Goal: Task Accomplishment & Management: Complete application form

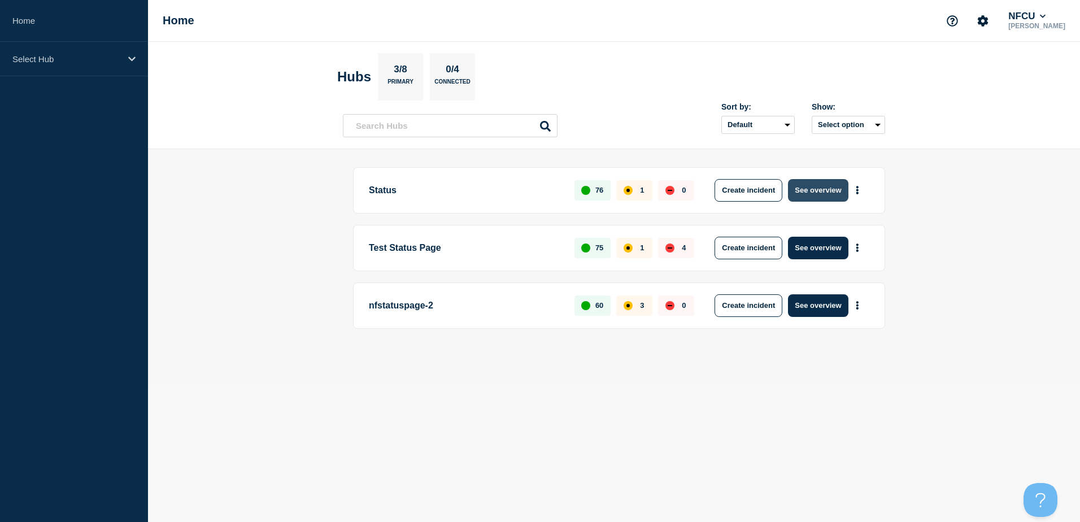
click at [803, 191] on button "See overview" at bounding box center [818, 190] width 60 height 23
click at [762, 192] on button "Create incident" at bounding box center [749, 190] width 68 height 23
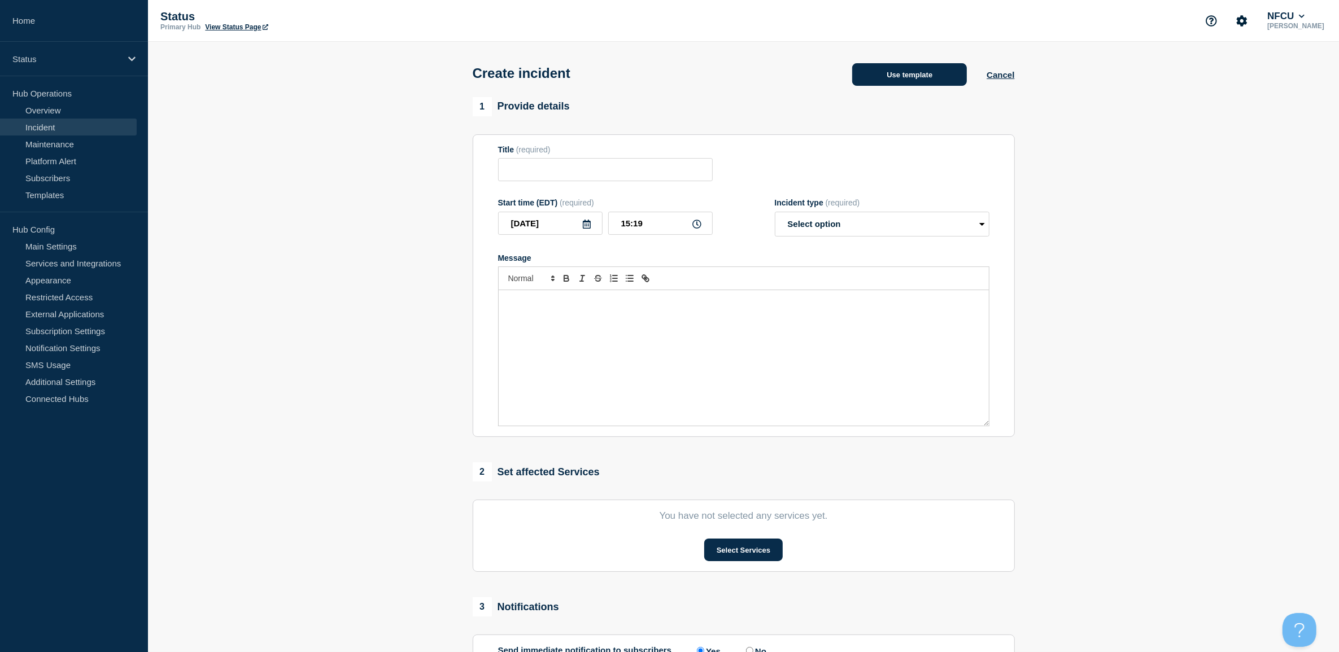
click at [914, 80] on button "Use template" at bounding box center [909, 74] width 115 height 23
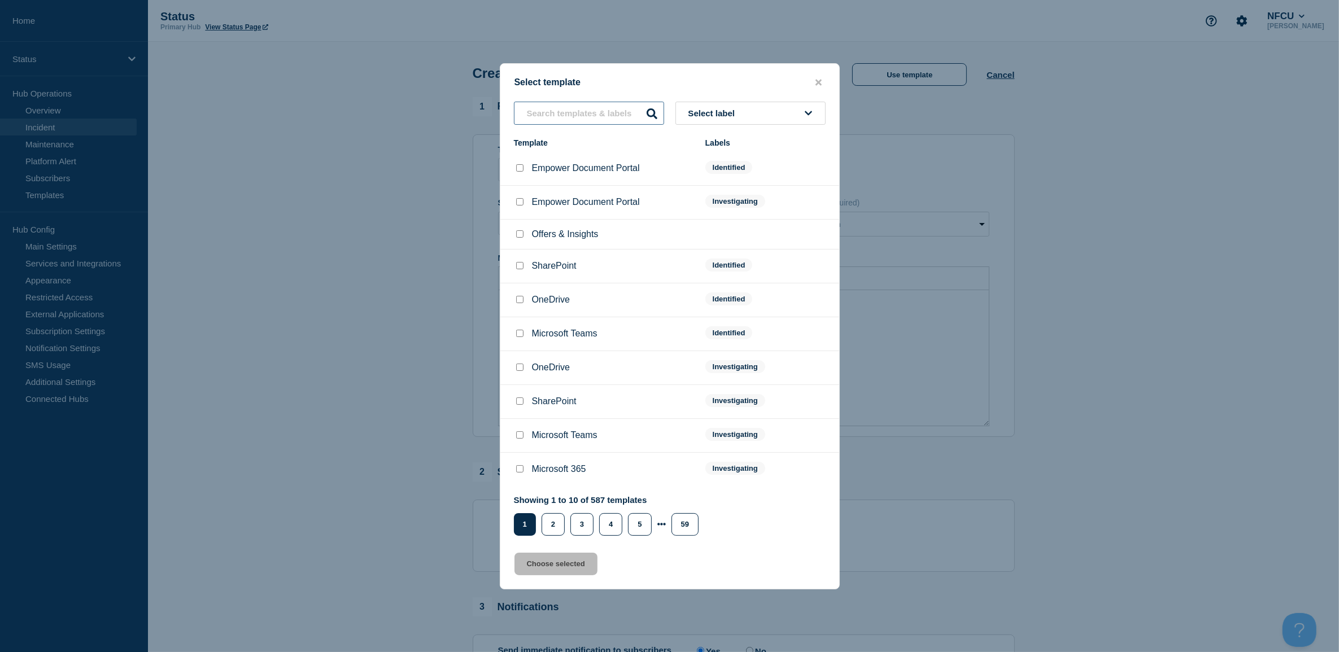
click at [560, 121] on input "text" at bounding box center [589, 113] width 150 height 23
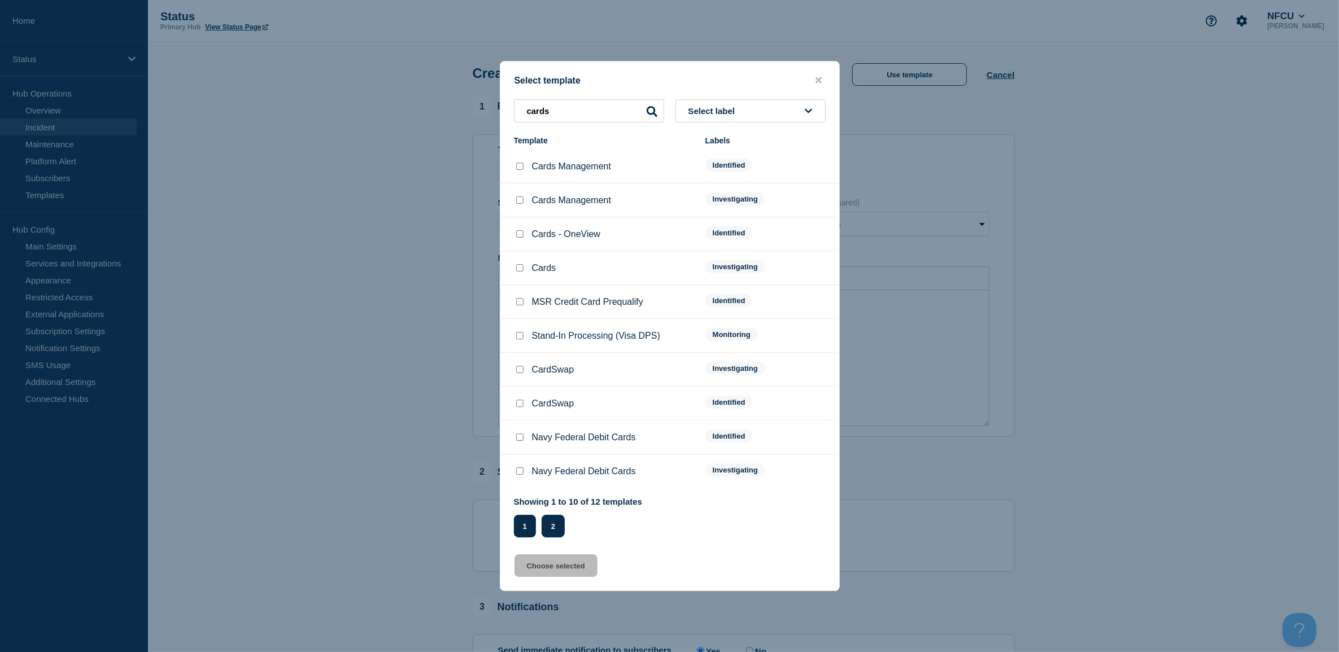
click at [555, 520] on button "2" at bounding box center [553, 526] width 23 height 23
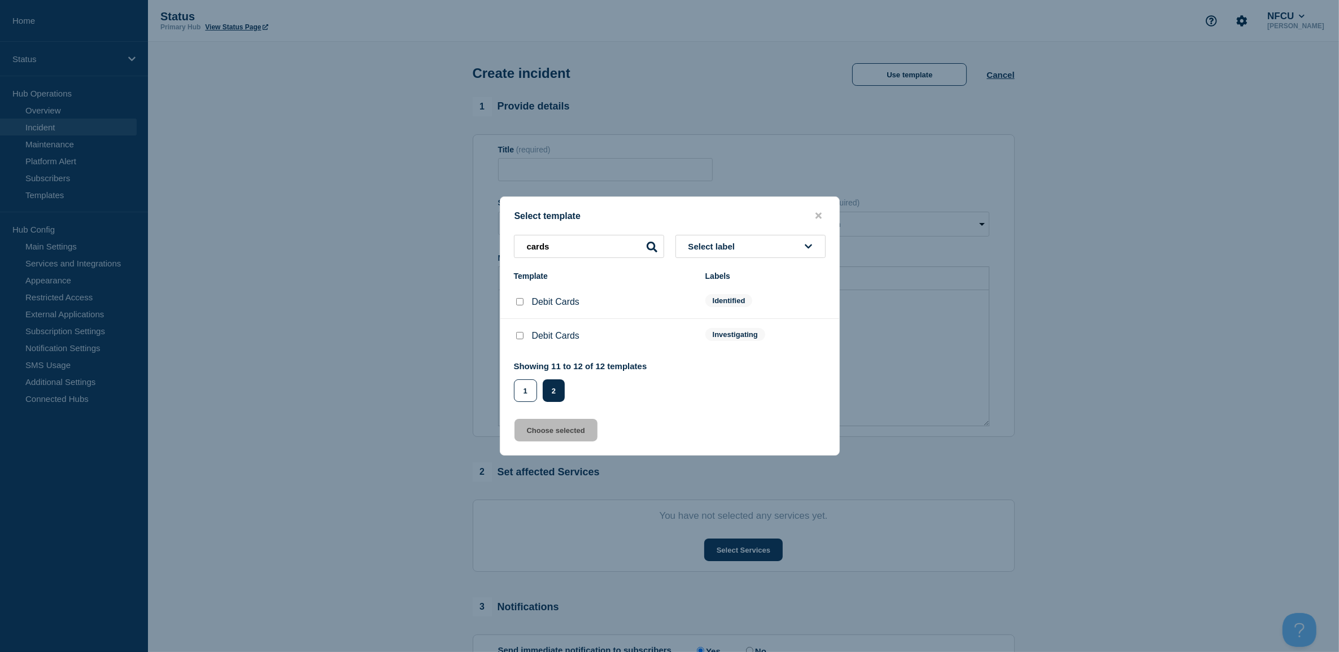
click at [524, 376] on div "Showing 11 to 12 of 12 templates Page 1 Page 2 1 2" at bounding box center [580, 382] width 133 height 41
drag, startPoint x: 524, startPoint y: 376, endPoint x: 526, endPoint y: 384, distance: 8.2
click at [526, 384] on button "1" at bounding box center [525, 391] width 23 height 23
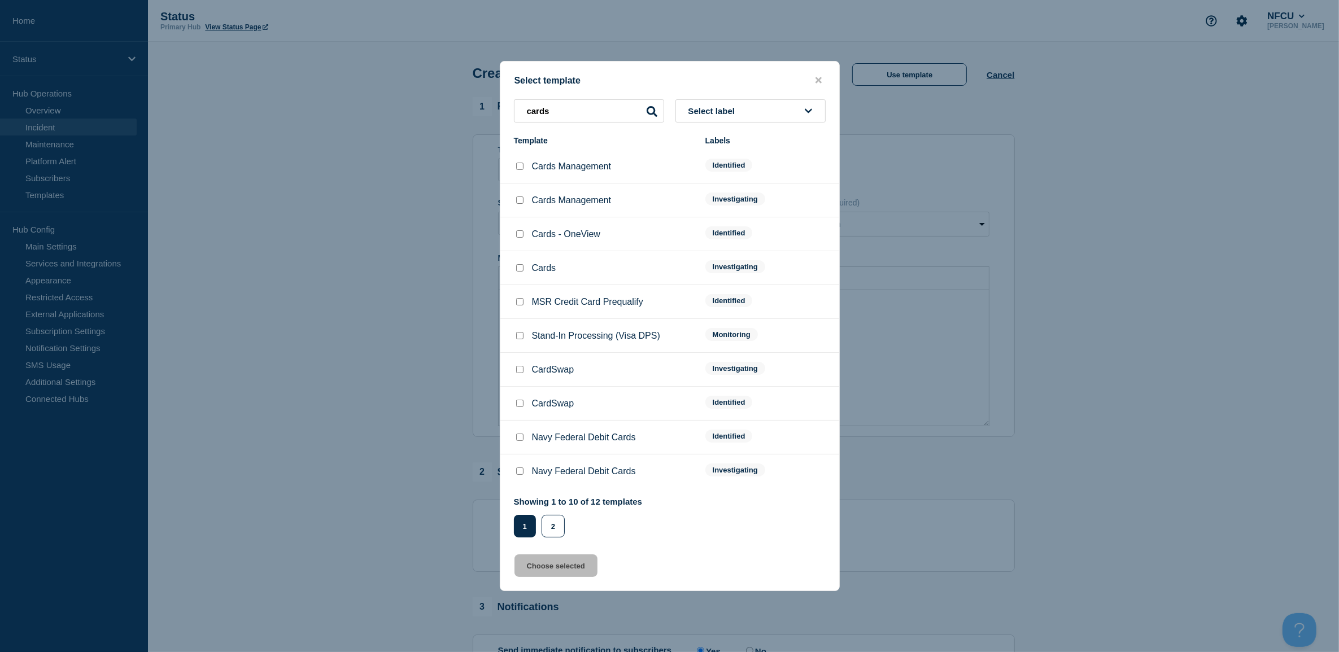
click at [556, 137] on div "cards Select label Template Labels Cards Management Identified Cards Management…" at bounding box center [669, 318] width 339 height 438
drag, startPoint x: 598, startPoint y: 123, endPoint x: 407, endPoint y: 105, distance: 191.3
click at [407, 105] on div "Select template cards Select label Template Labels Cards Management Identified …" at bounding box center [669, 326] width 1339 height 652
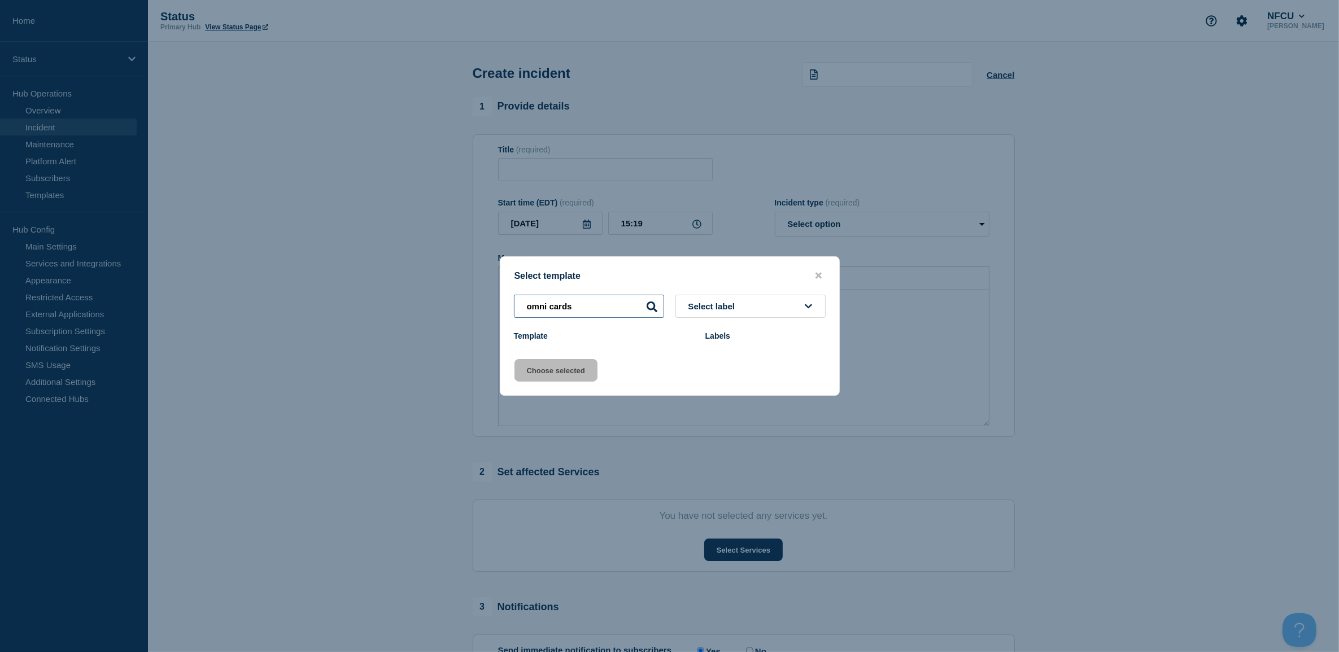
click at [569, 299] on input "omni cards" at bounding box center [589, 306] width 150 height 23
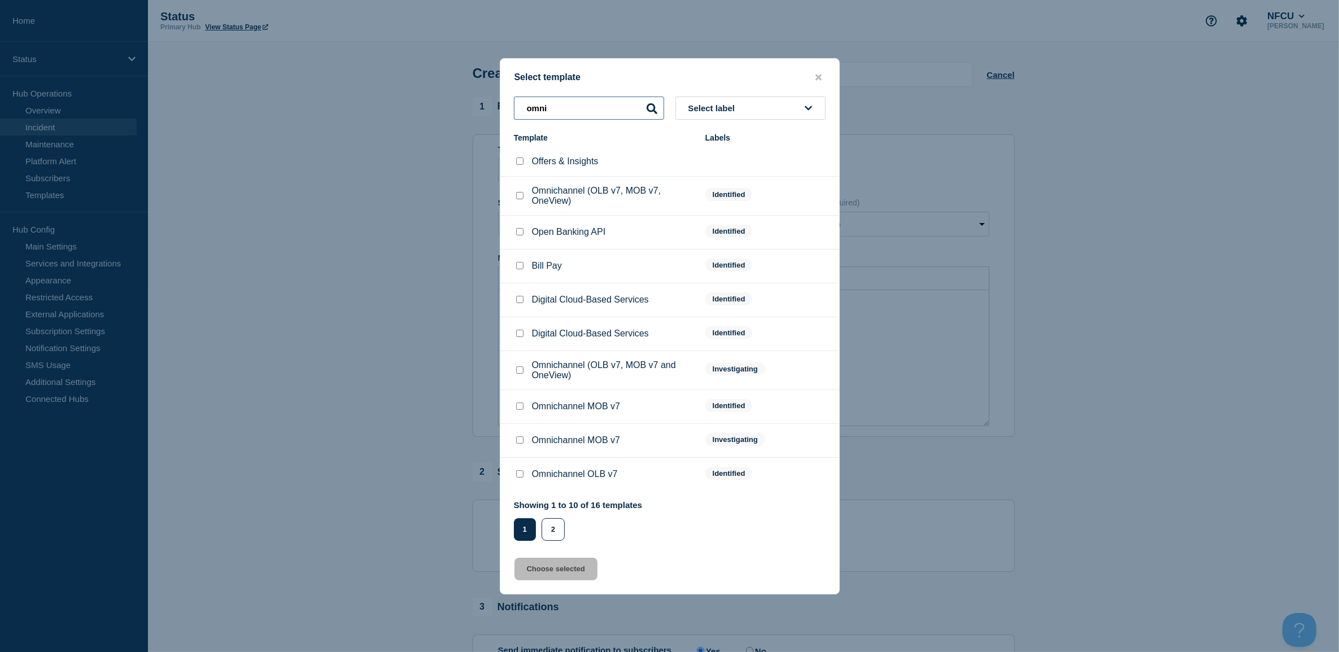
click at [594, 106] on input "omni" at bounding box center [589, 108] width 150 height 23
click at [554, 521] on button "2" at bounding box center [553, 530] width 23 height 23
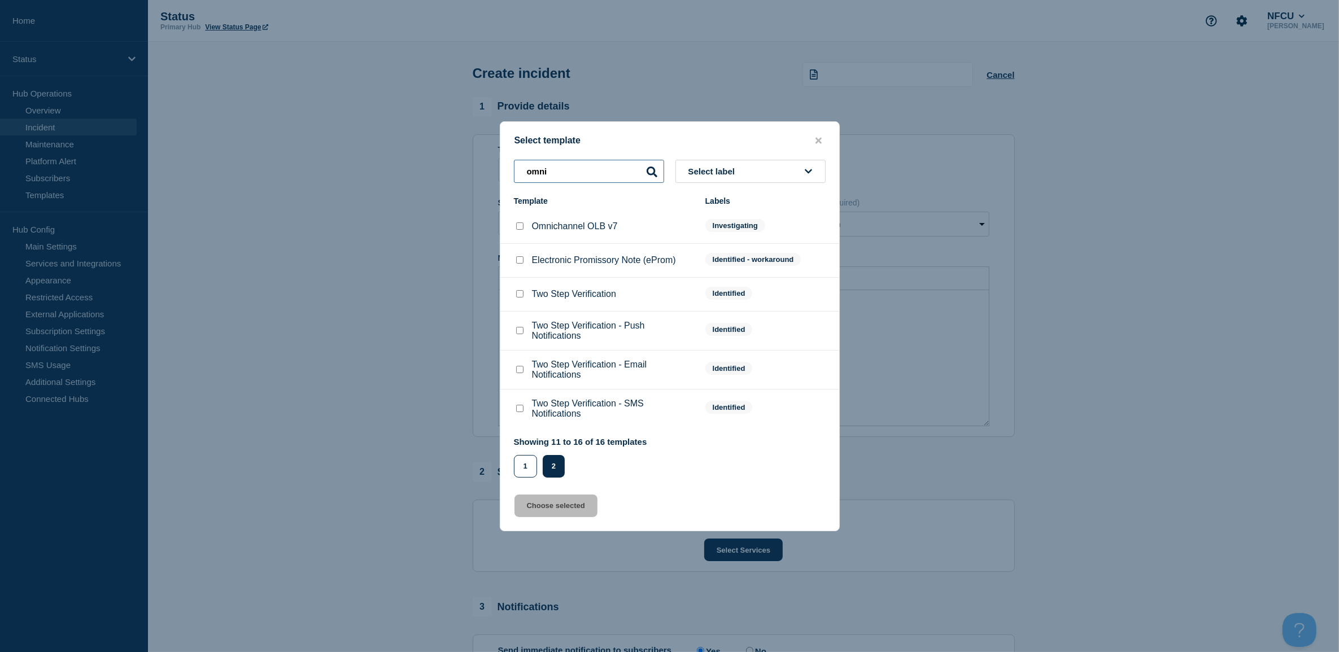
drag, startPoint x: 548, startPoint y: 170, endPoint x: 434, endPoint y: 167, distance: 114.1
click at [431, 168] on div "Select template omni Select label Template Labels Omnichannel OLB v7 Investigat…" at bounding box center [669, 326] width 1339 height 652
type input "credit card details"
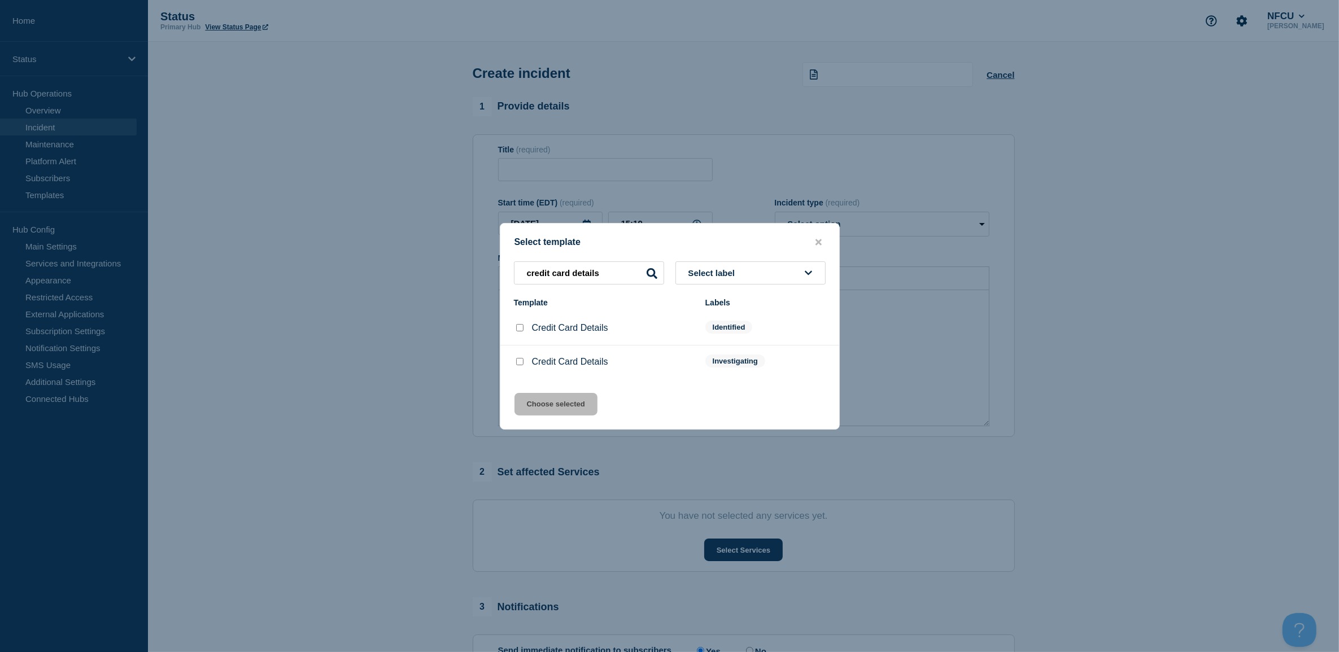
click at [519, 360] on input "Credit Card Details checkbox" at bounding box center [519, 361] width 7 height 7
checkbox input "true"
click at [532, 411] on button "Choose selected" at bounding box center [556, 404] width 83 height 23
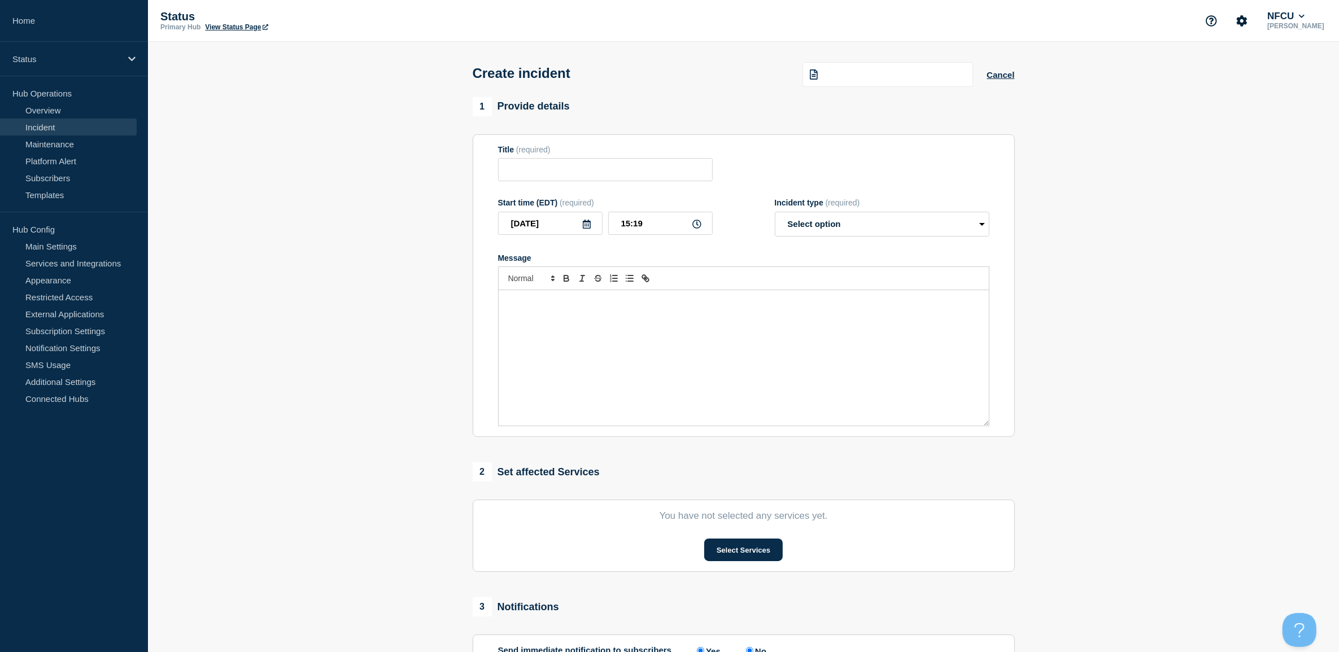
type input "Credit Card Details"
select select "investigating"
radio input "false"
radio input "true"
click at [750, 521] on button "Select Services" at bounding box center [743, 550] width 79 height 23
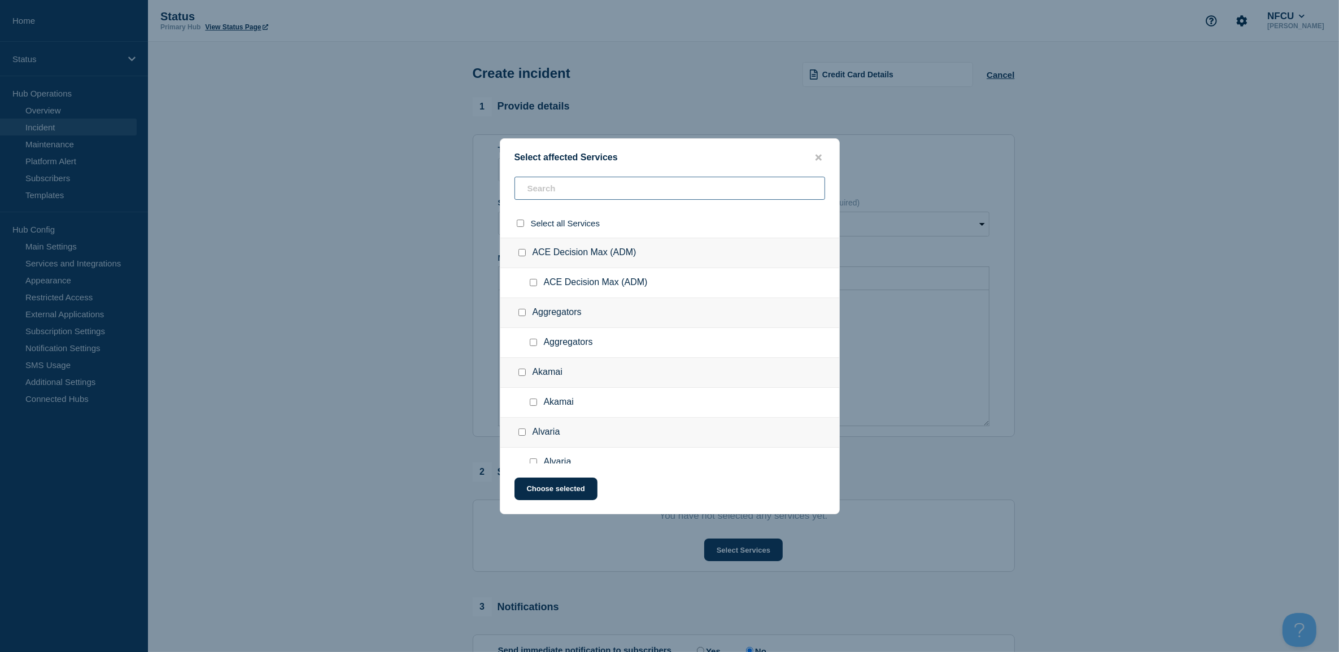
click at [607, 192] on input "text" at bounding box center [670, 188] width 311 height 23
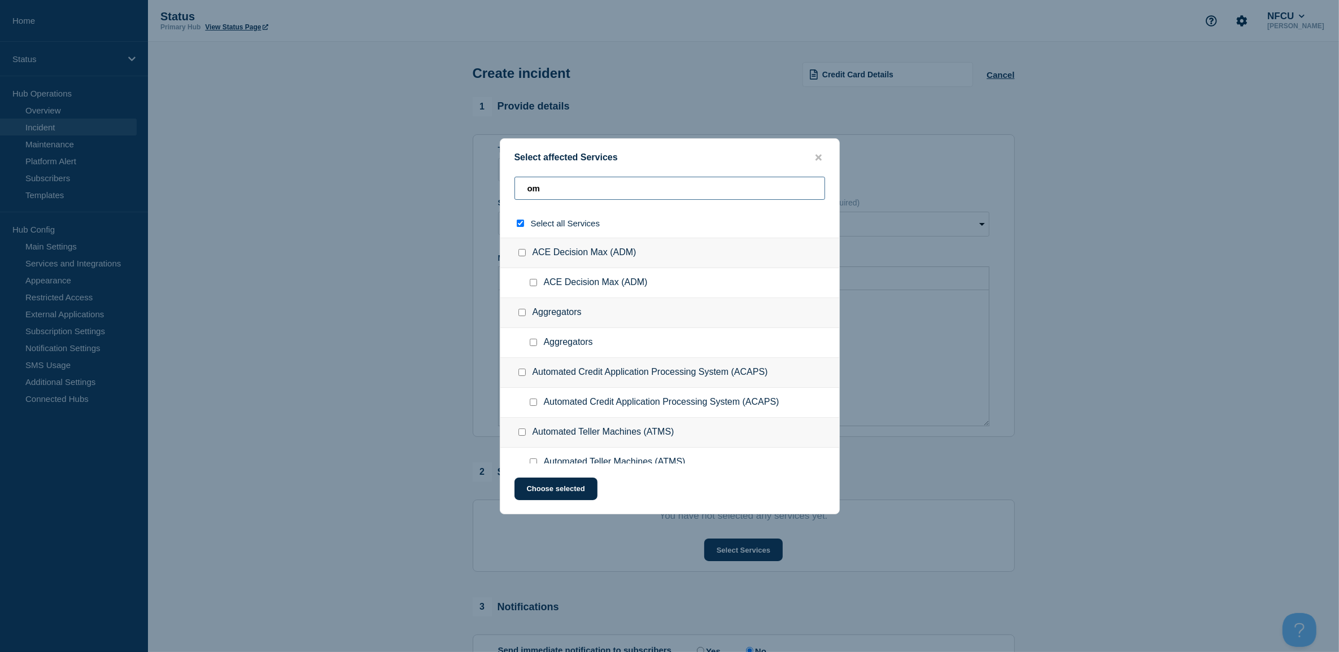
type input "omn"
checkbox input "true"
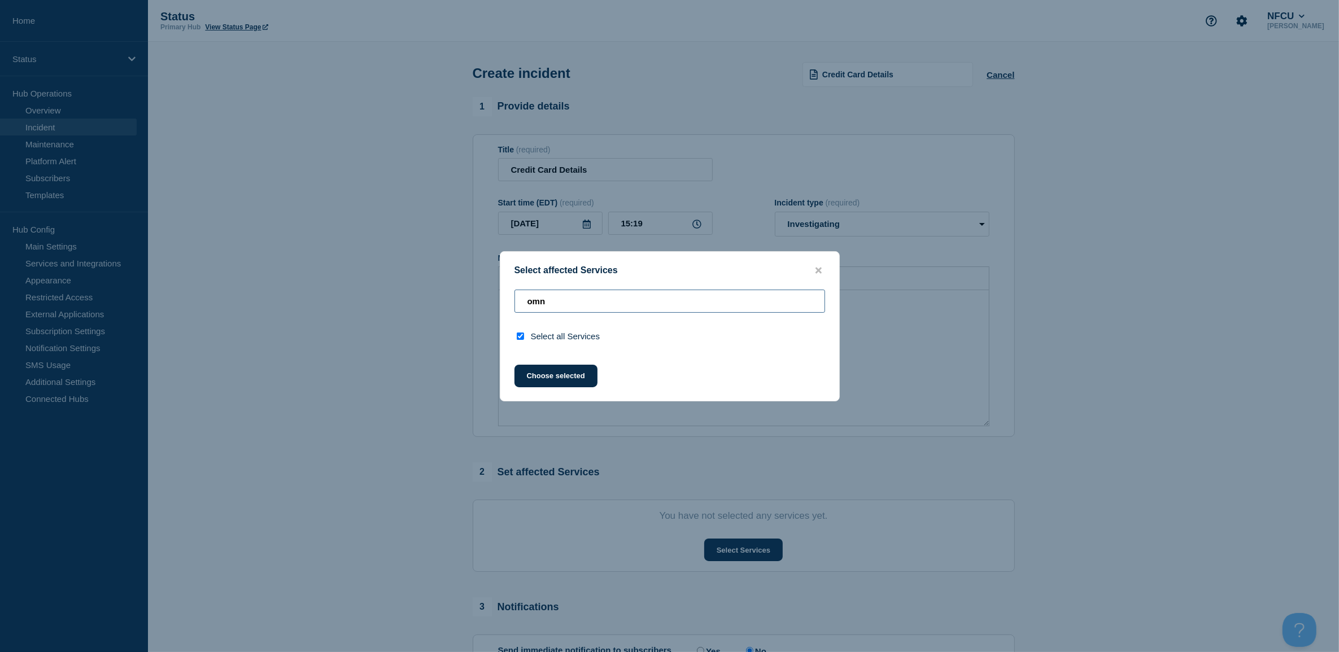
type input "om"
checkbox input "false"
type input "o"
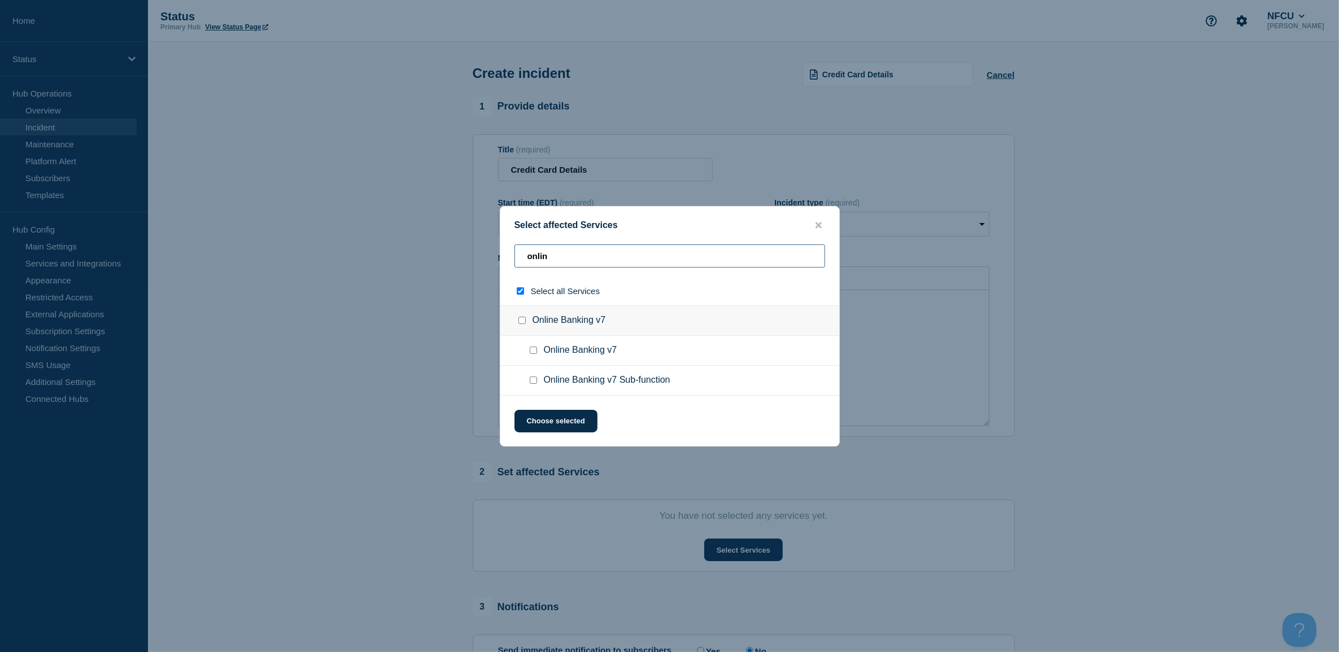
type input "onlint"
checkbox input "true"
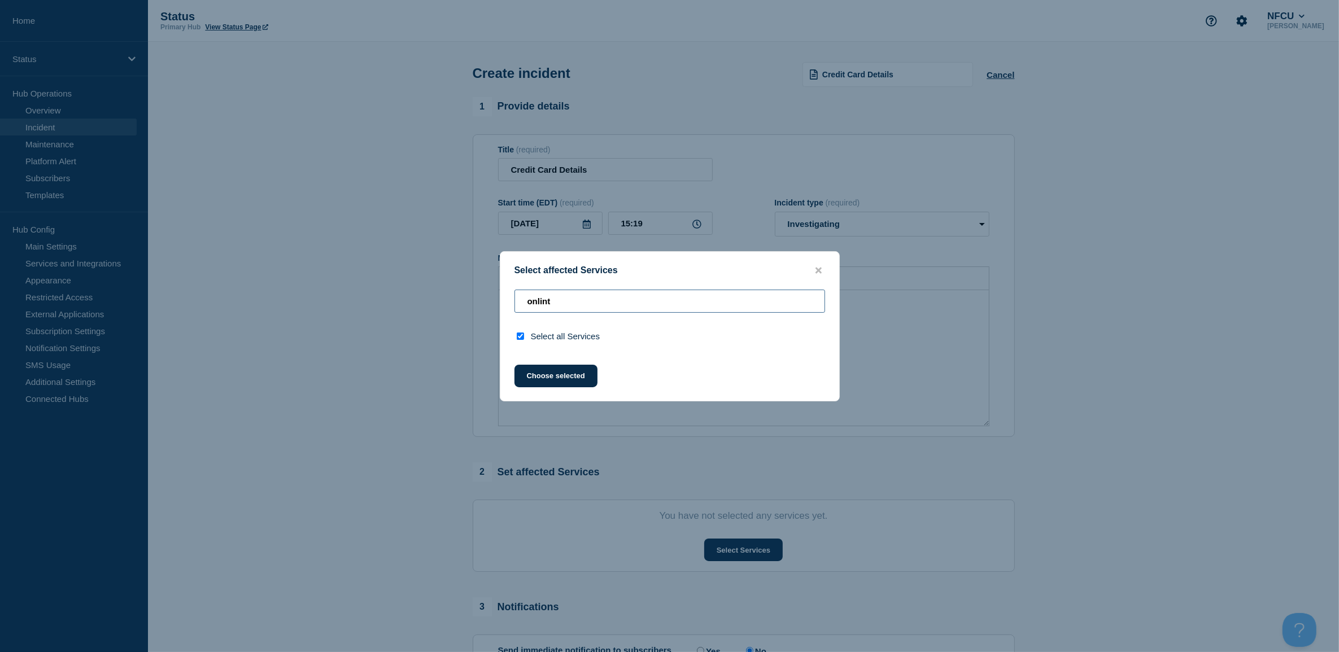
type input "onlin"
checkbox input "false"
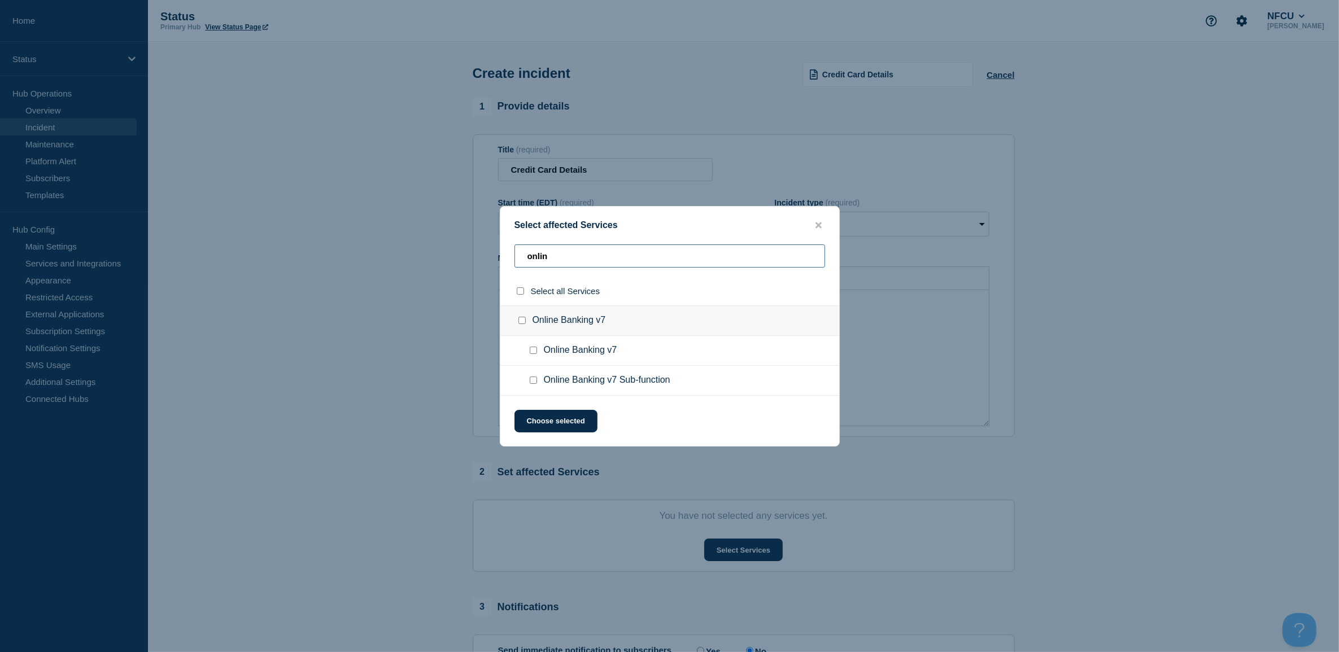
type input "onlin"
click at [531, 354] on input "Online Banking v7 checkbox" at bounding box center [533, 350] width 7 height 7
click at [532, 354] on input "Online Banking v7 checkbox" at bounding box center [533, 350] width 7 height 7
checkbox input "false"
drag, startPoint x: 534, startPoint y: 383, endPoint x: 541, endPoint y: 394, distance: 13.0
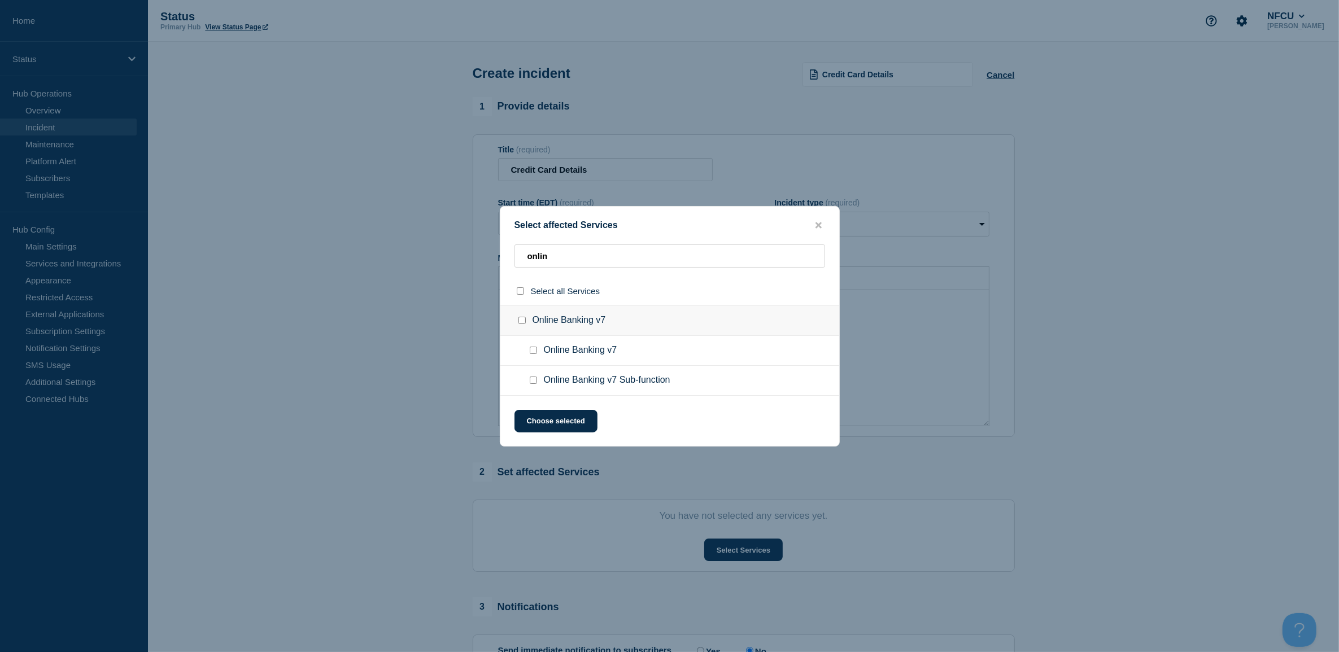
click at [533, 384] on input "Online Banking v7 Sub-function checkbox" at bounding box center [533, 380] width 7 height 7
checkbox input "true"
click at [542, 412] on button "Choose selected" at bounding box center [556, 421] width 83 height 23
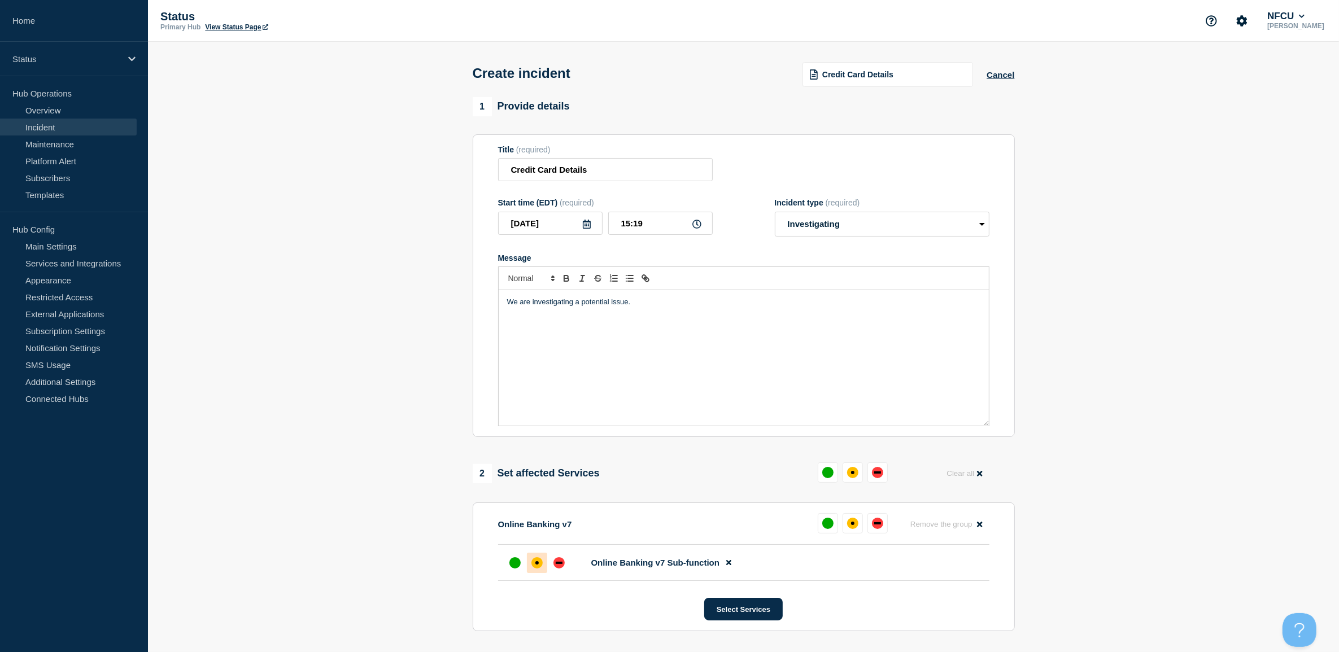
drag, startPoint x: 538, startPoint y: 572, endPoint x: 543, endPoint y: 569, distance: 6.1
click at [540, 521] on div at bounding box center [537, 563] width 20 height 20
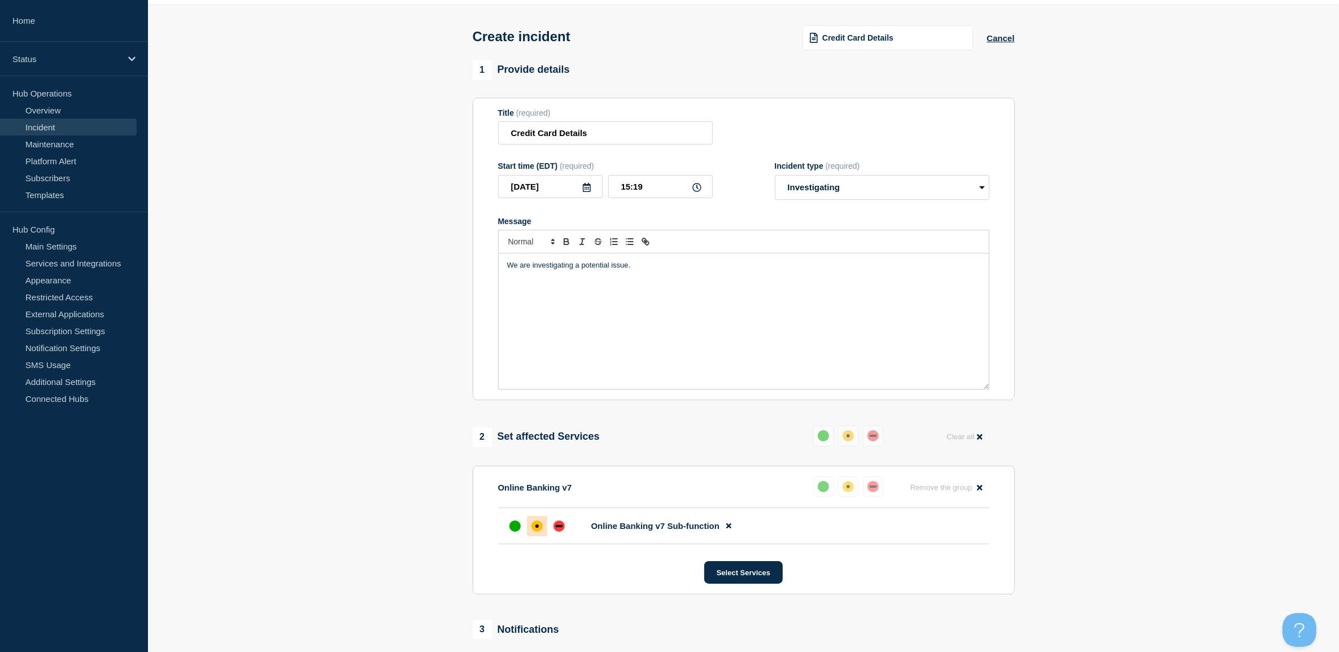
scroll to position [71, 0]
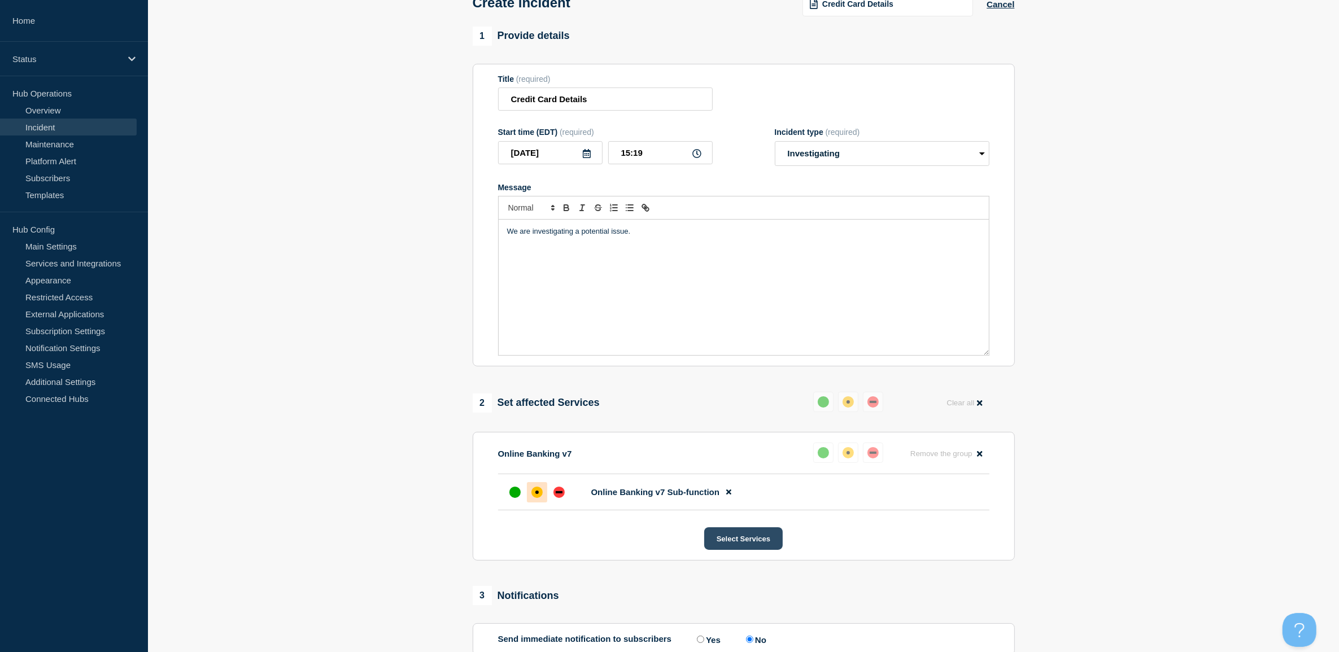
click at [745, 521] on button "Select Services" at bounding box center [743, 539] width 79 height 23
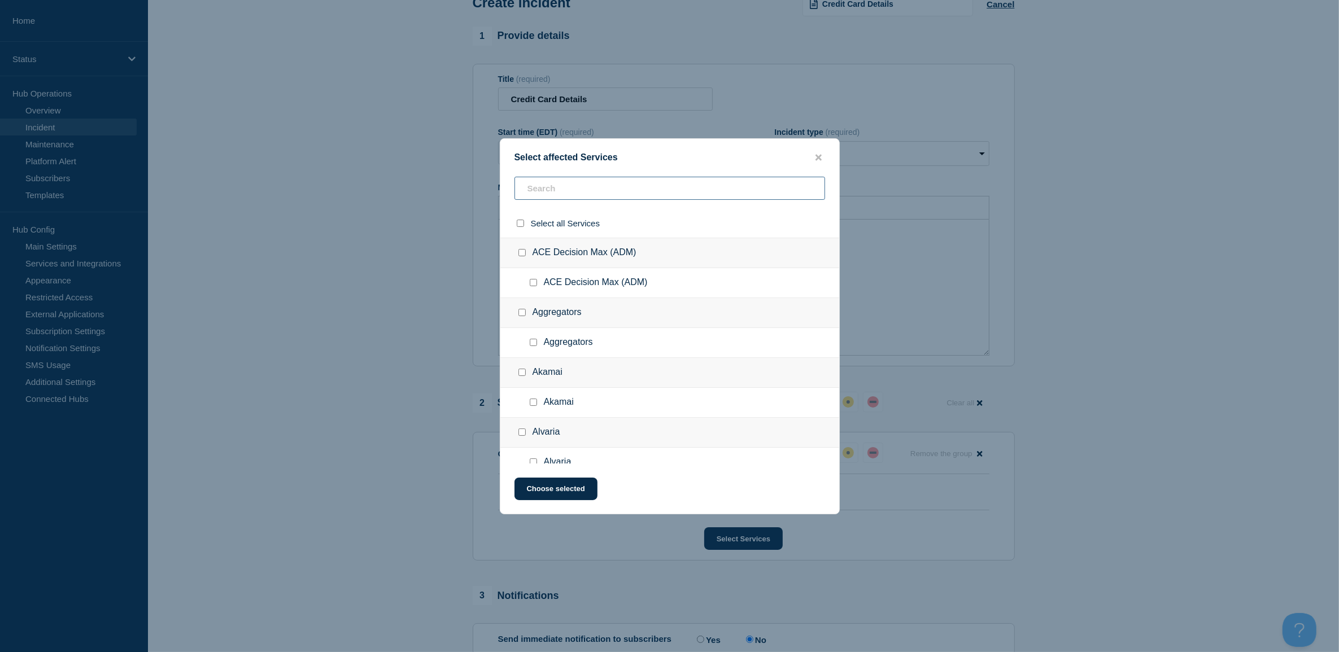
click at [569, 188] on input "text" at bounding box center [670, 188] width 311 height 23
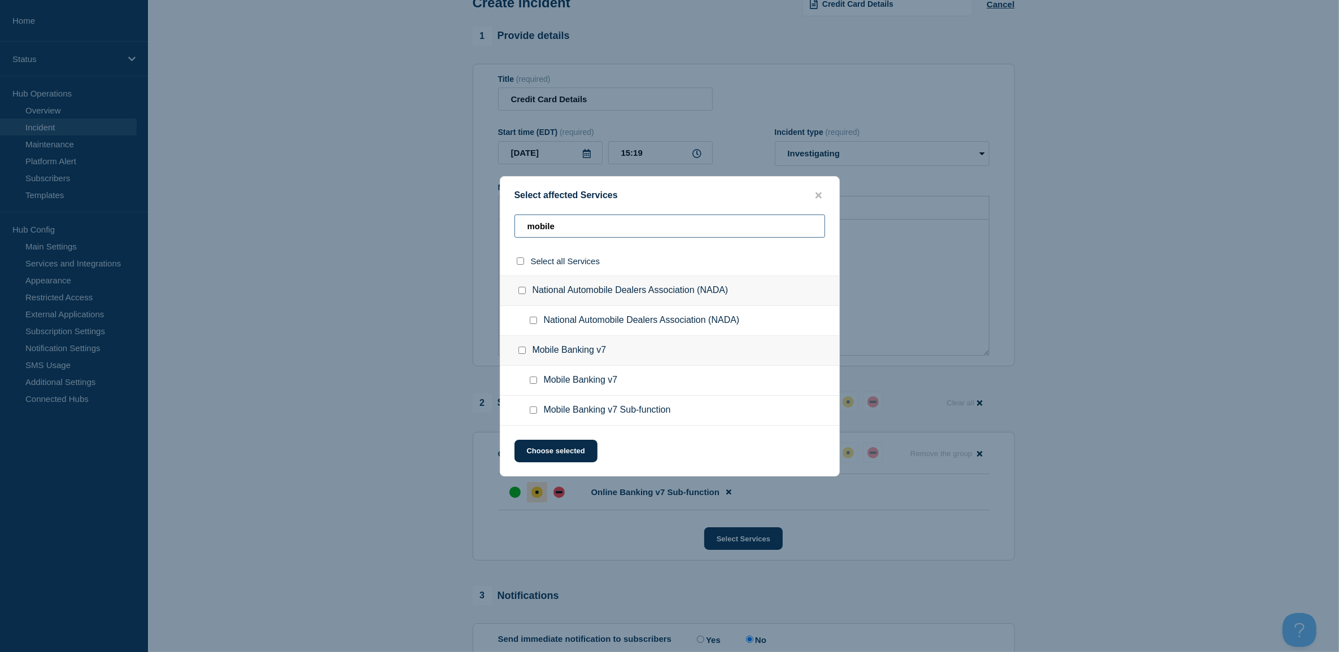
type input "mobile"
click at [537, 413] on div at bounding box center [536, 410] width 16 height 11
click at [532, 415] on div at bounding box center [536, 410] width 16 height 11
drag, startPoint x: 532, startPoint y: 415, endPoint x: 540, endPoint y: 425, distance: 12.8
click at [534, 412] on input "Mobile Banking v7 Sub-function checkbox" at bounding box center [533, 410] width 7 height 7
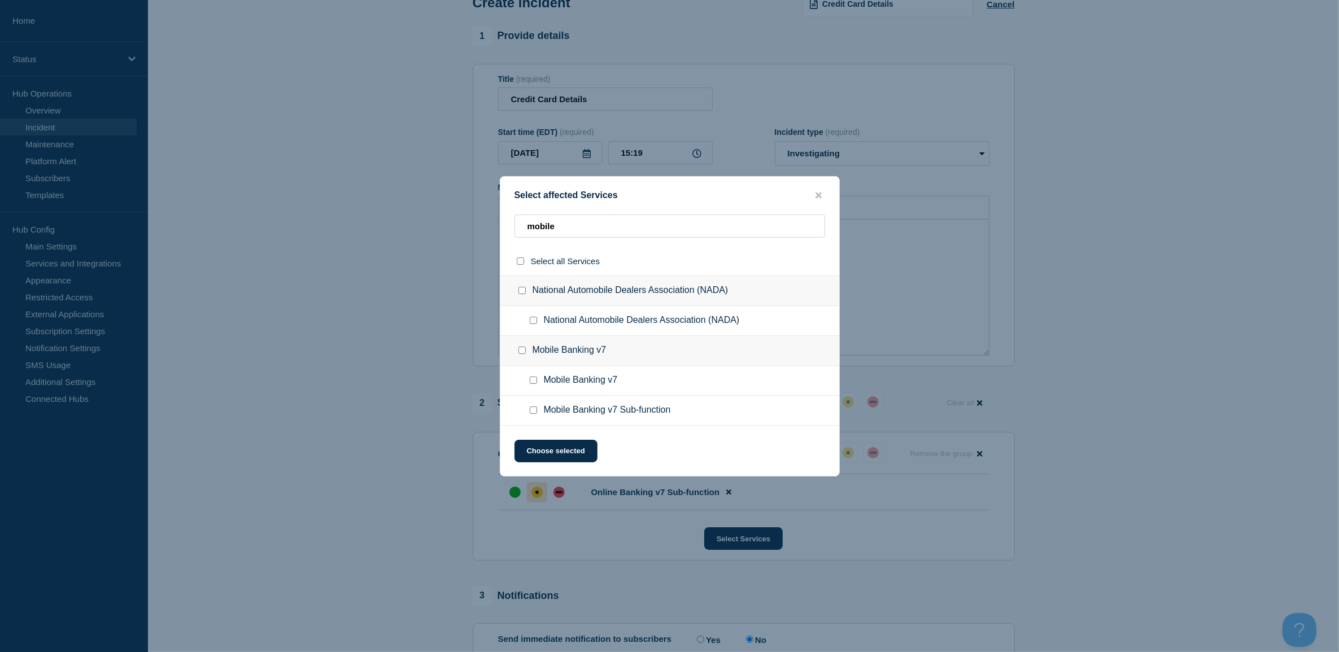
checkbox input "true"
click at [544, 455] on button "Choose selected" at bounding box center [556, 451] width 83 height 23
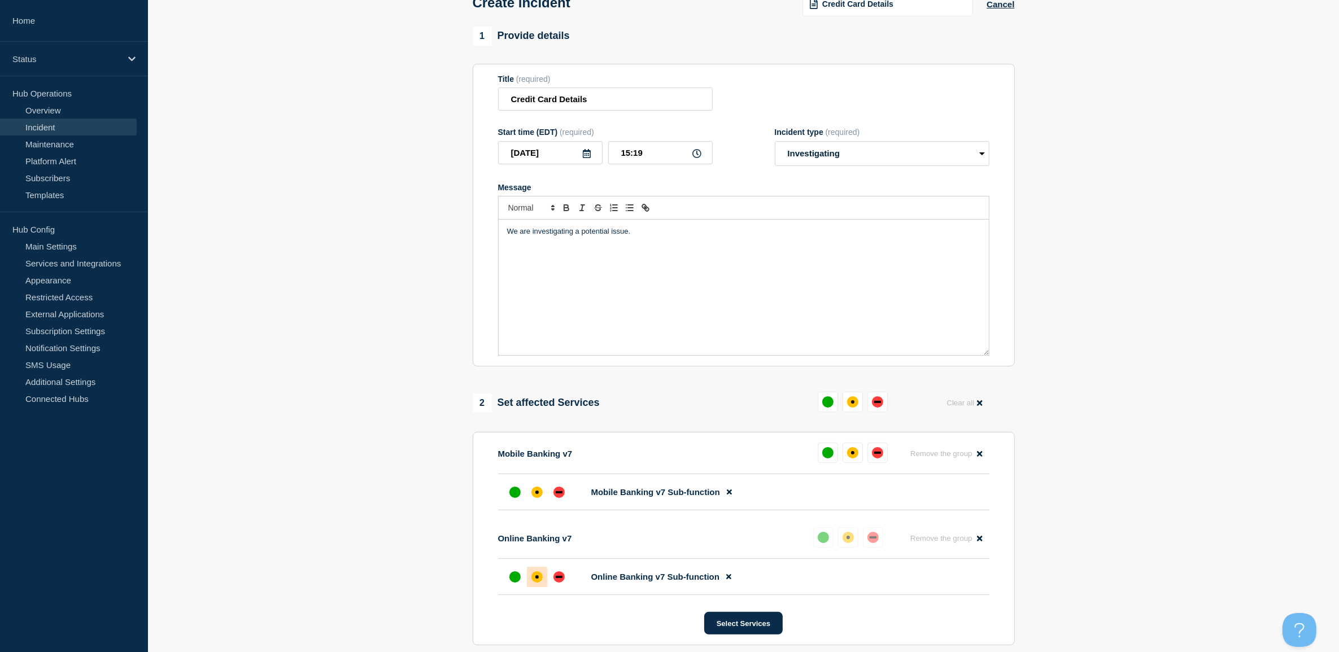
drag, startPoint x: 537, startPoint y: 497, endPoint x: 569, endPoint y: 465, distance: 45.9
click at [537, 496] on div "affected" at bounding box center [537, 492] width 11 height 11
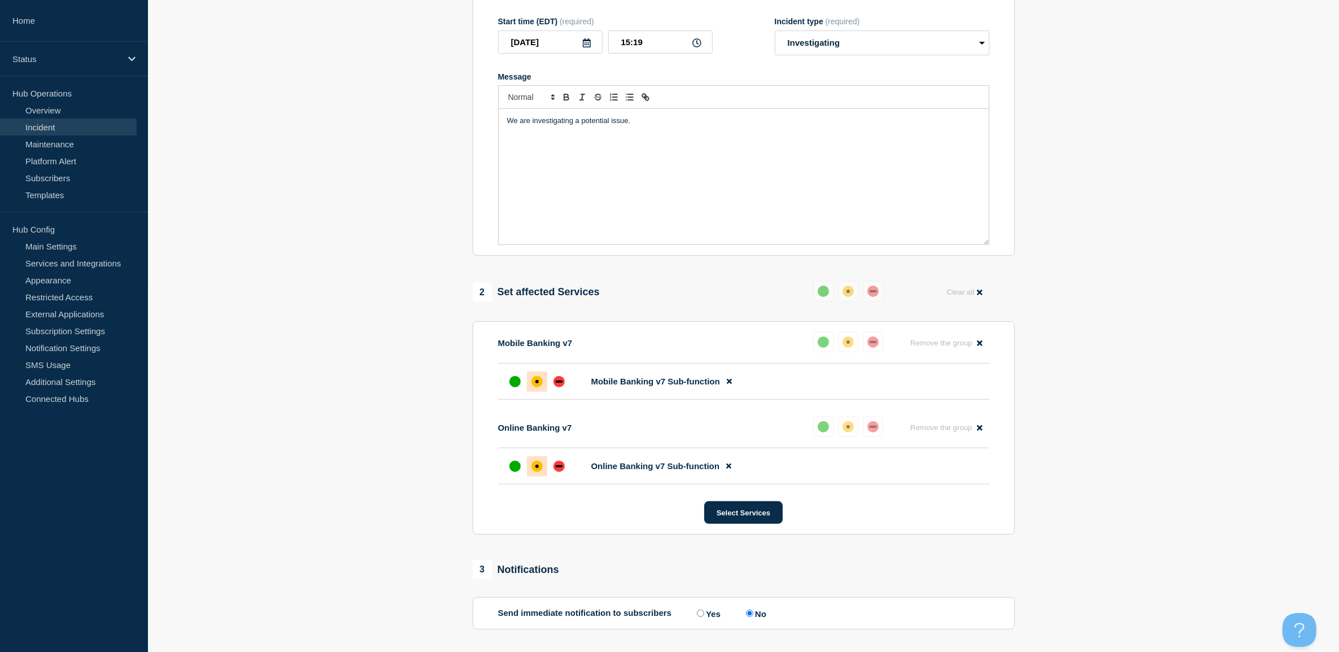
scroll to position [284, 0]
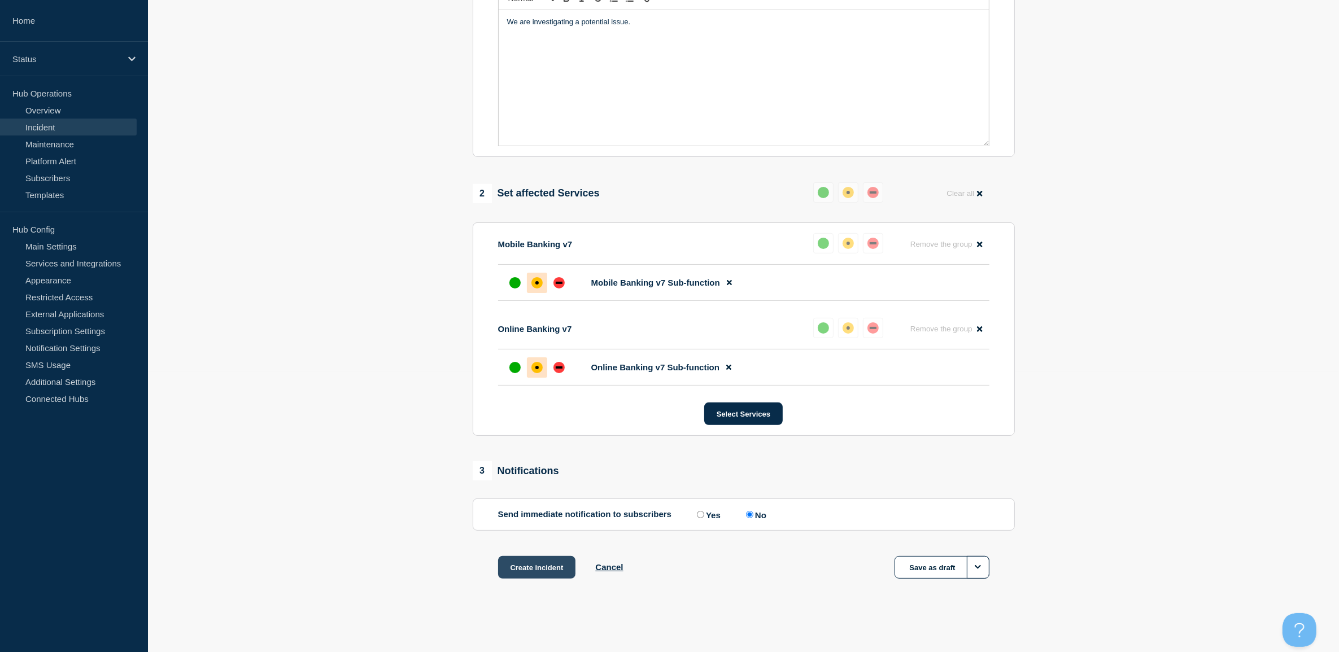
click at [538, 521] on button "Create incident" at bounding box center [537, 567] width 78 height 23
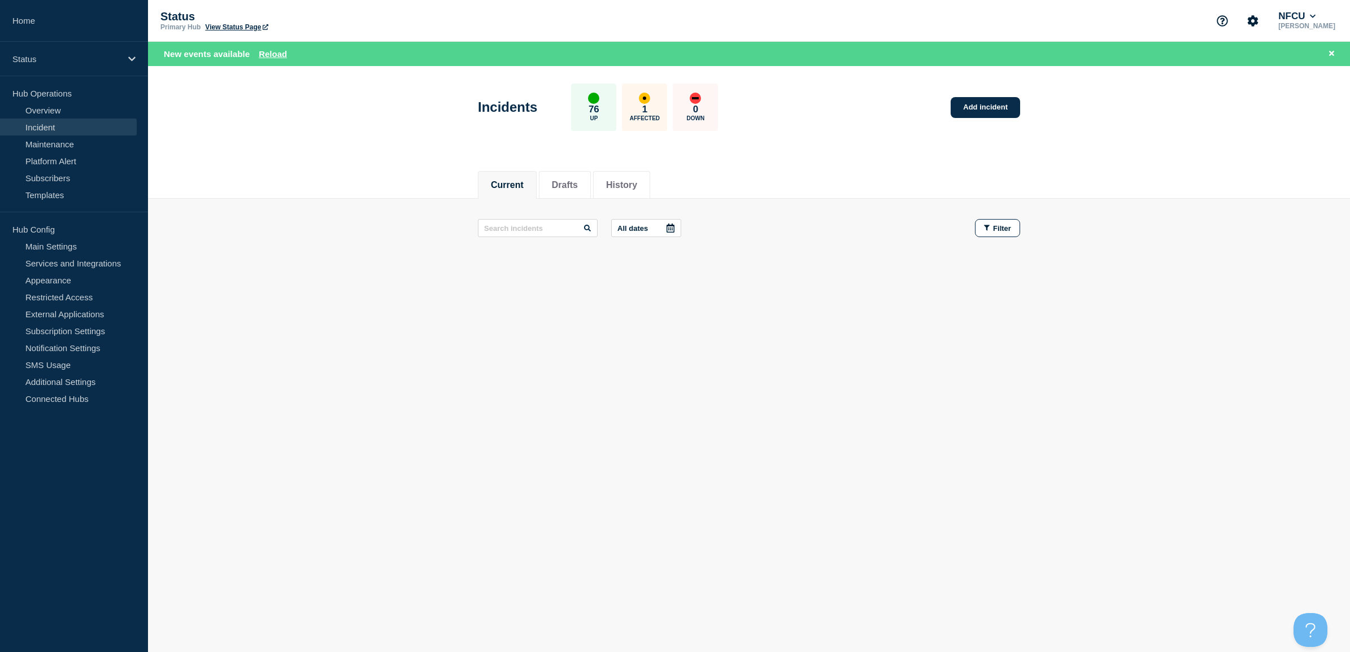
click at [69, 130] on link "Incident" at bounding box center [68, 127] width 137 height 17
click at [510, 180] on button "Current" at bounding box center [507, 185] width 33 height 10
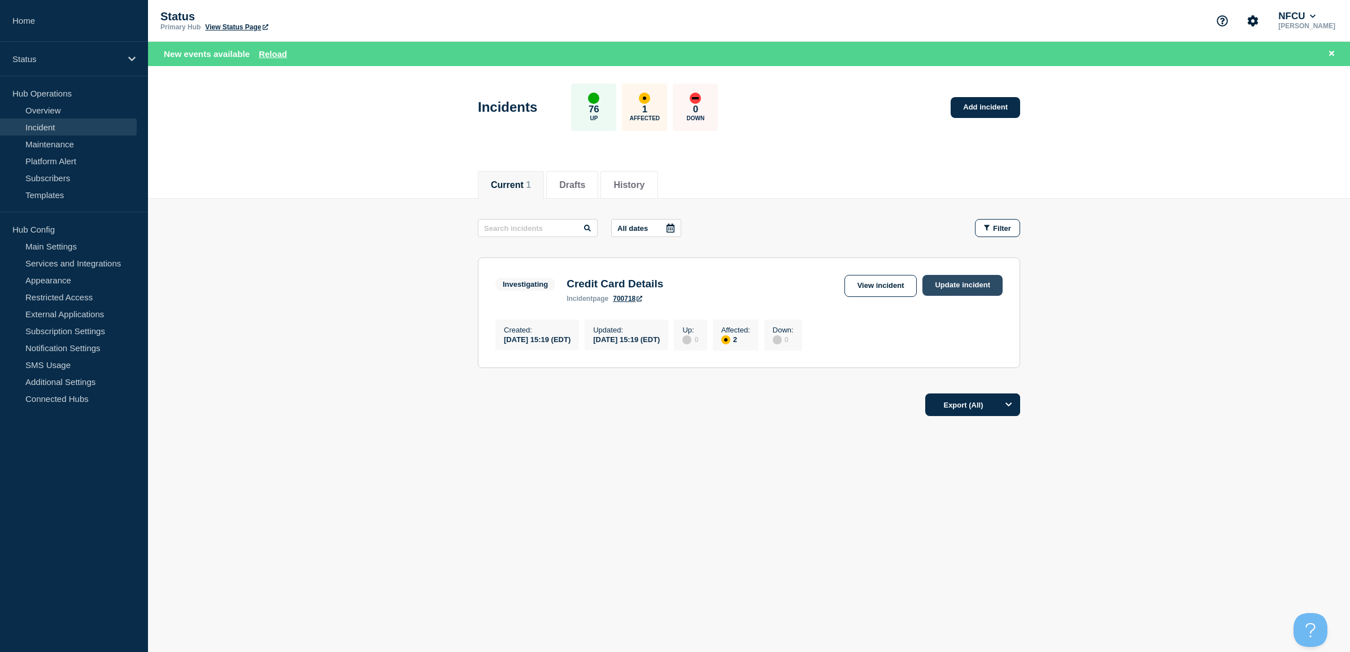
click at [956, 288] on link "Update incident" at bounding box center [962, 285] width 80 height 21
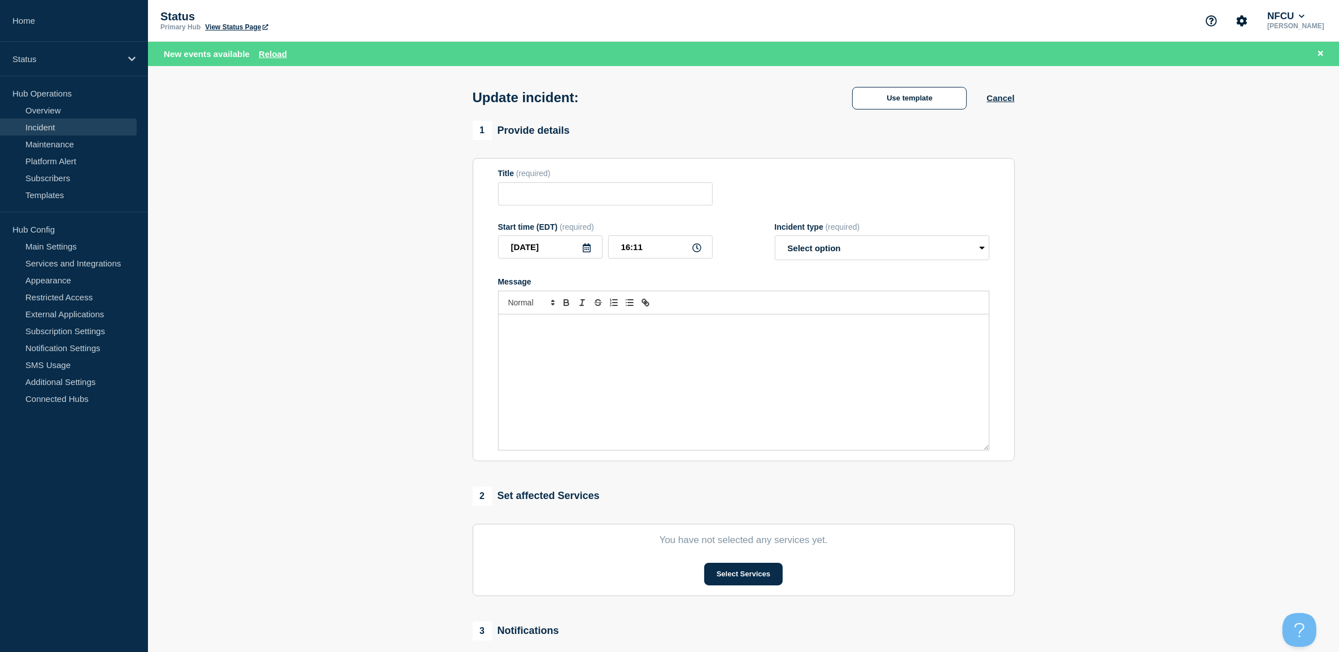
type input "Credit Card Details"
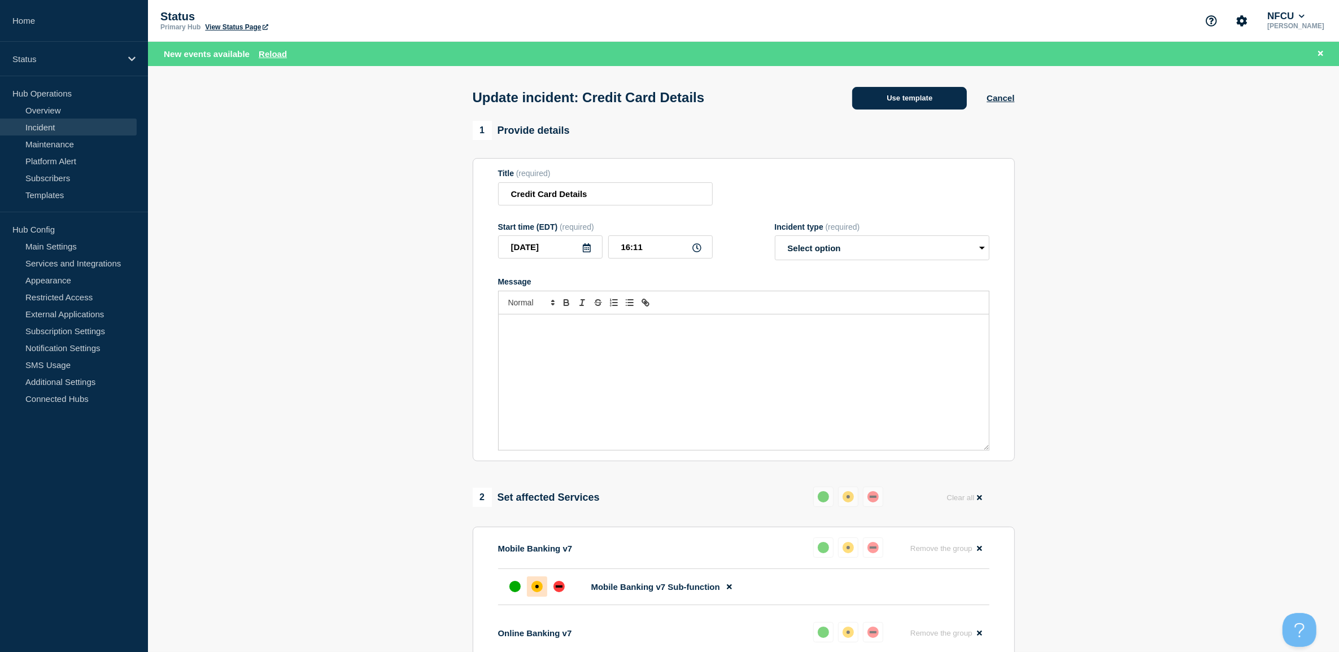
click at [930, 99] on button "Use template" at bounding box center [909, 98] width 115 height 23
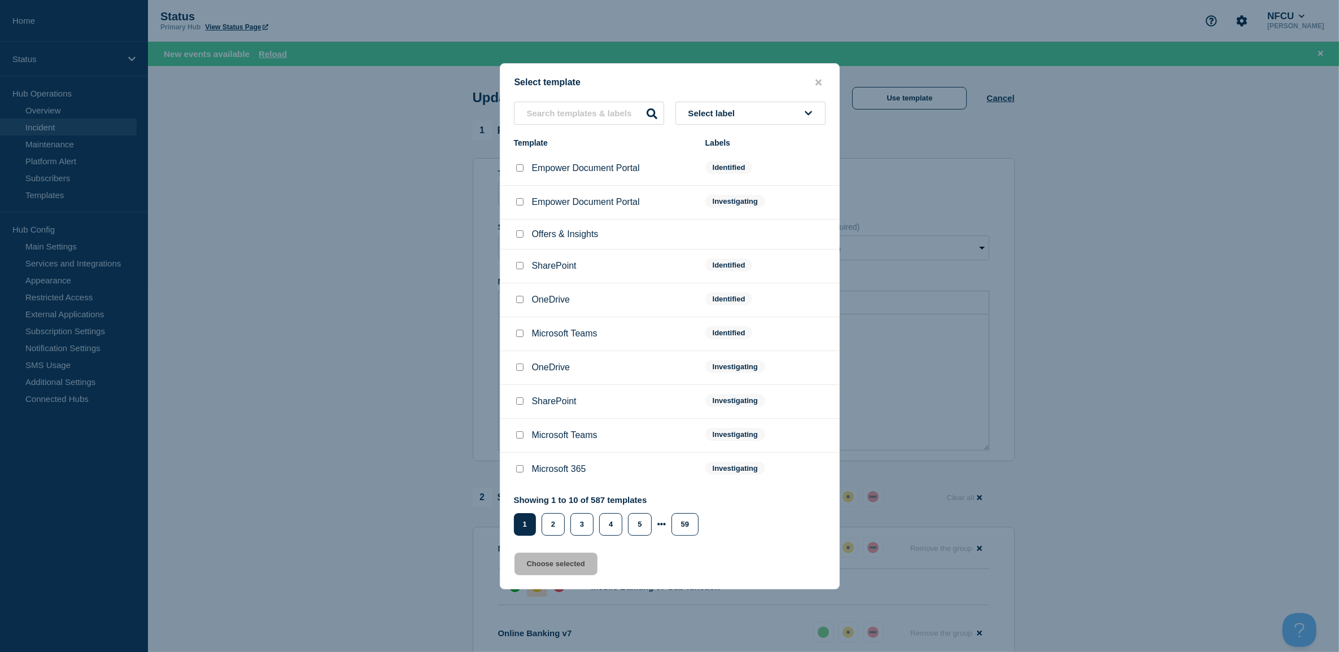
click at [754, 122] on button "Select label" at bounding box center [751, 113] width 150 height 23
click at [737, 156] on input "text" at bounding box center [750, 145] width 139 height 23
click at [726, 291] on button "Resolved" at bounding box center [751, 290] width 150 height 23
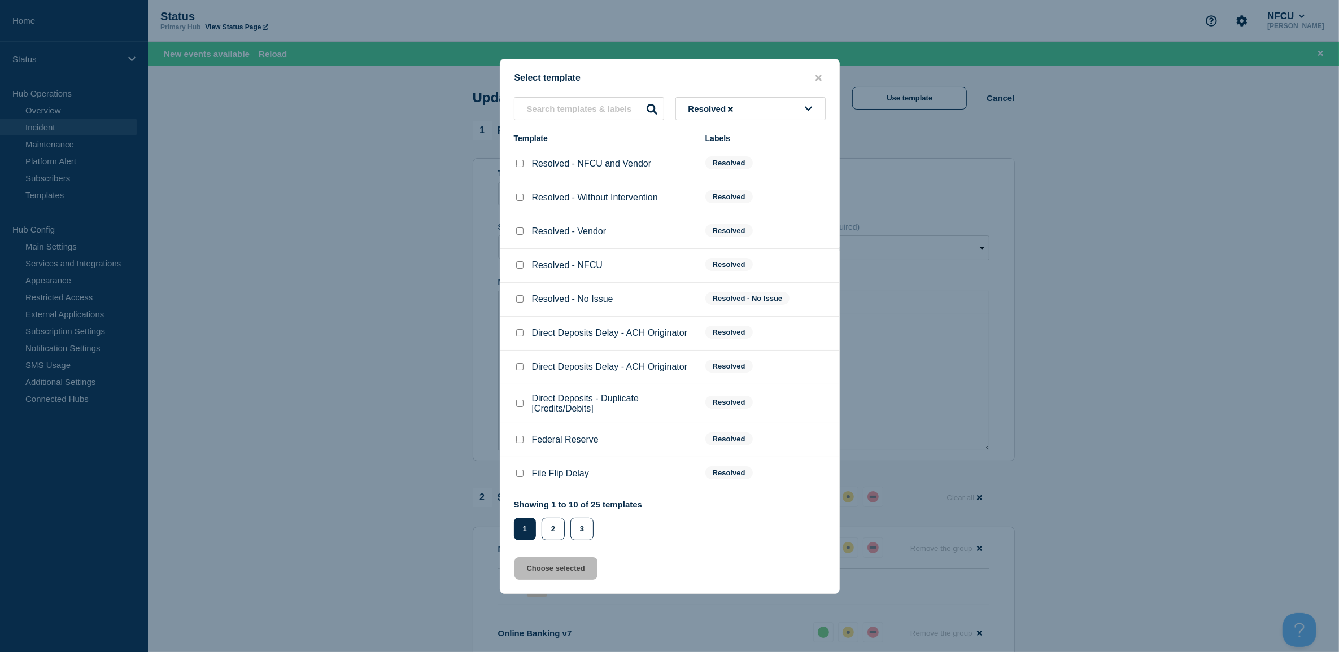
click at [518, 199] on input "Resolved - Without Intervention checkbox" at bounding box center [519, 197] width 7 height 7
checkbox input "true"
click at [555, 521] on button "Choose selected" at bounding box center [556, 569] width 83 height 23
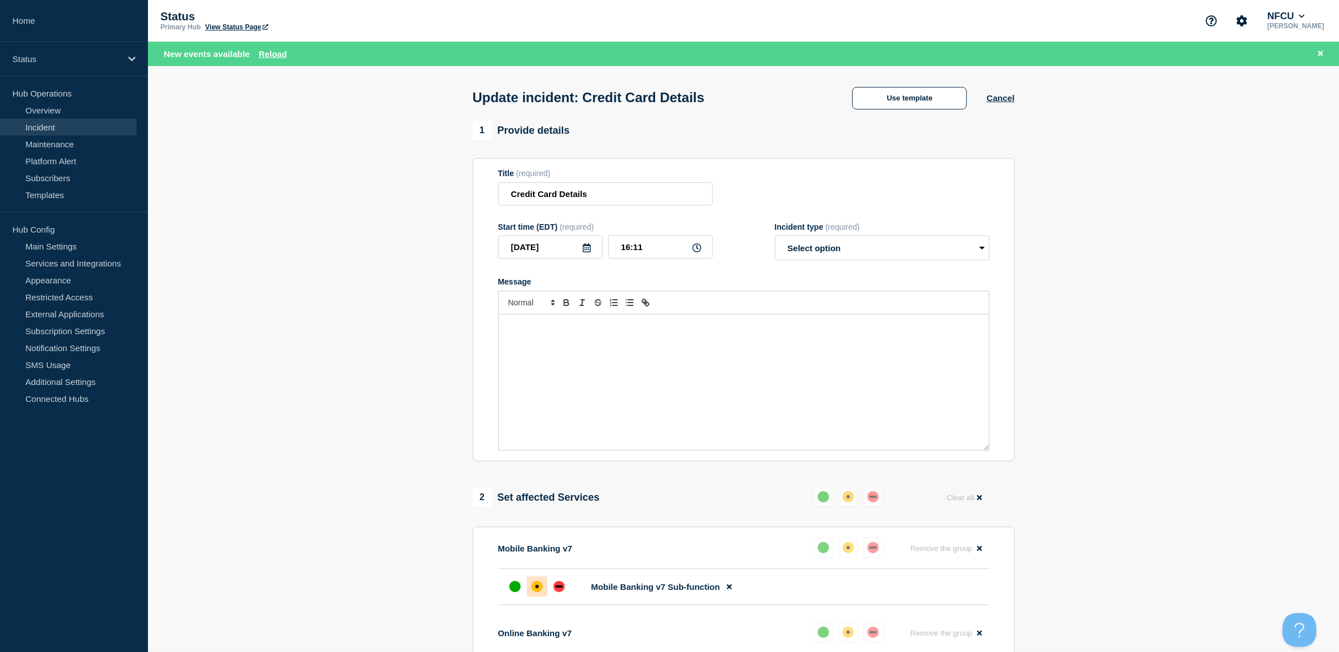
select select "resolved"
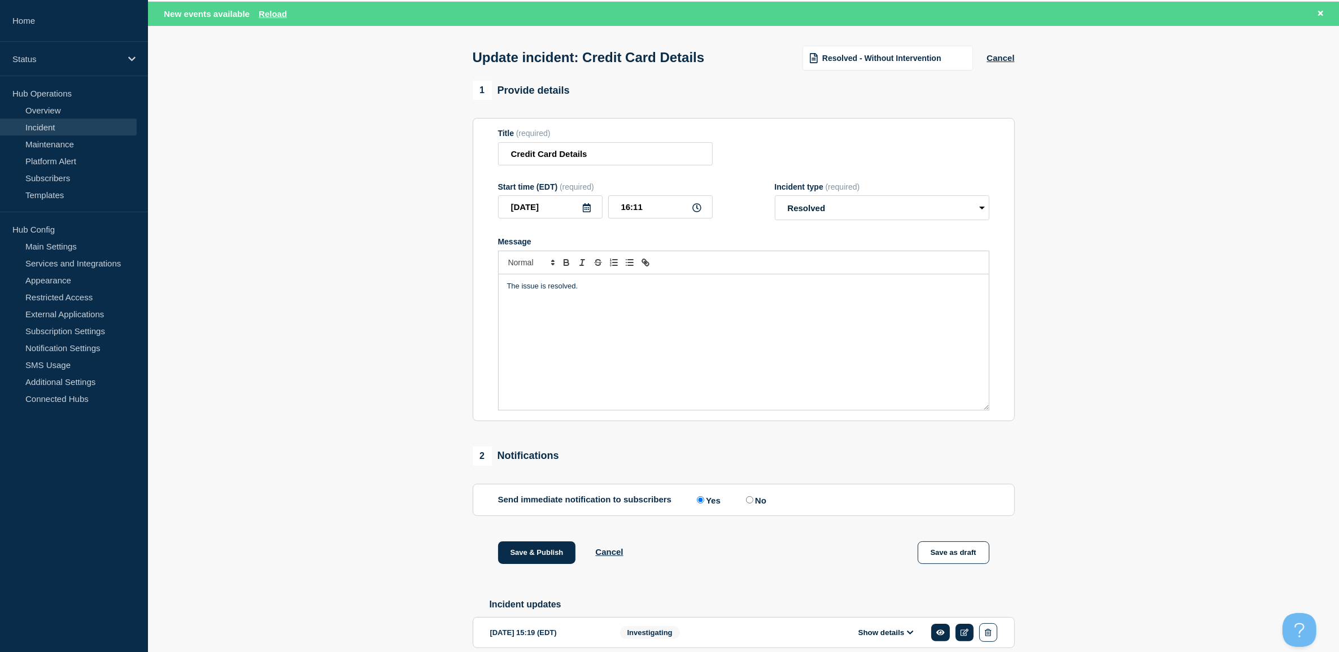
scroll to position [94, 0]
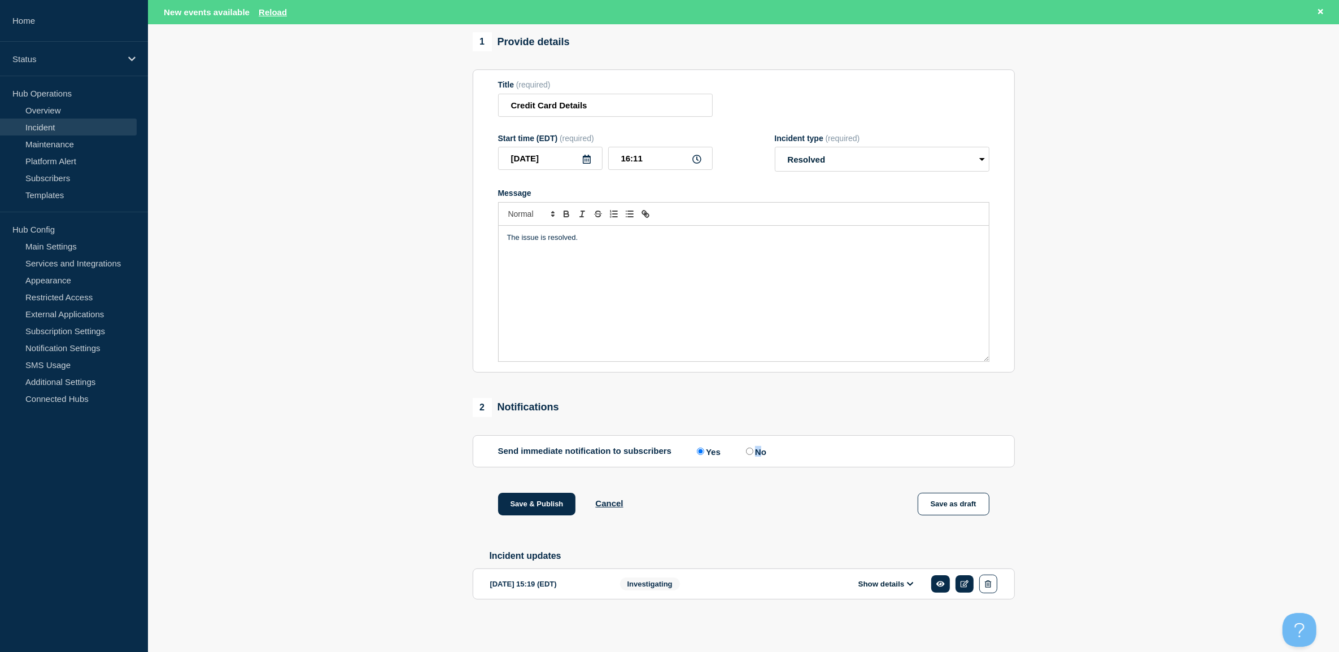
click at [758, 449] on label "No" at bounding box center [754, 451] width 23 height 11
click at [754, 449] on input "No" at bounding box center [749, 451] width 7 height 7
radio input "true"
radio input "false"
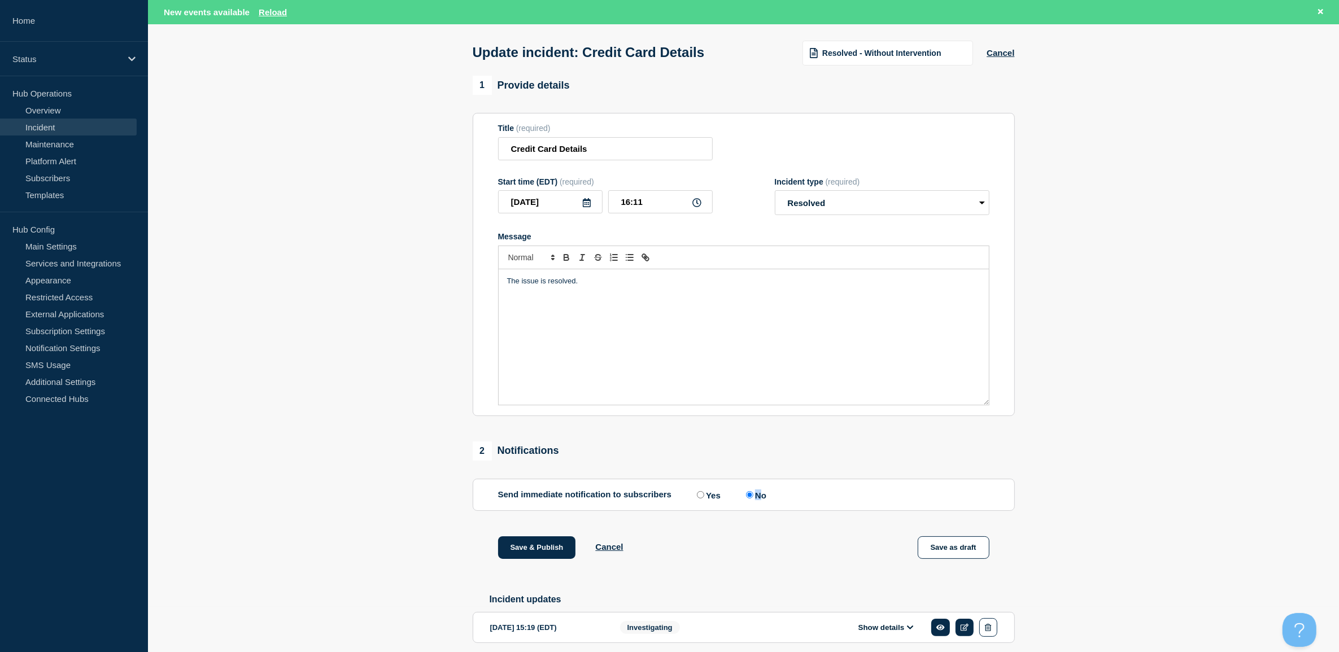
scroll to position [71, 0]
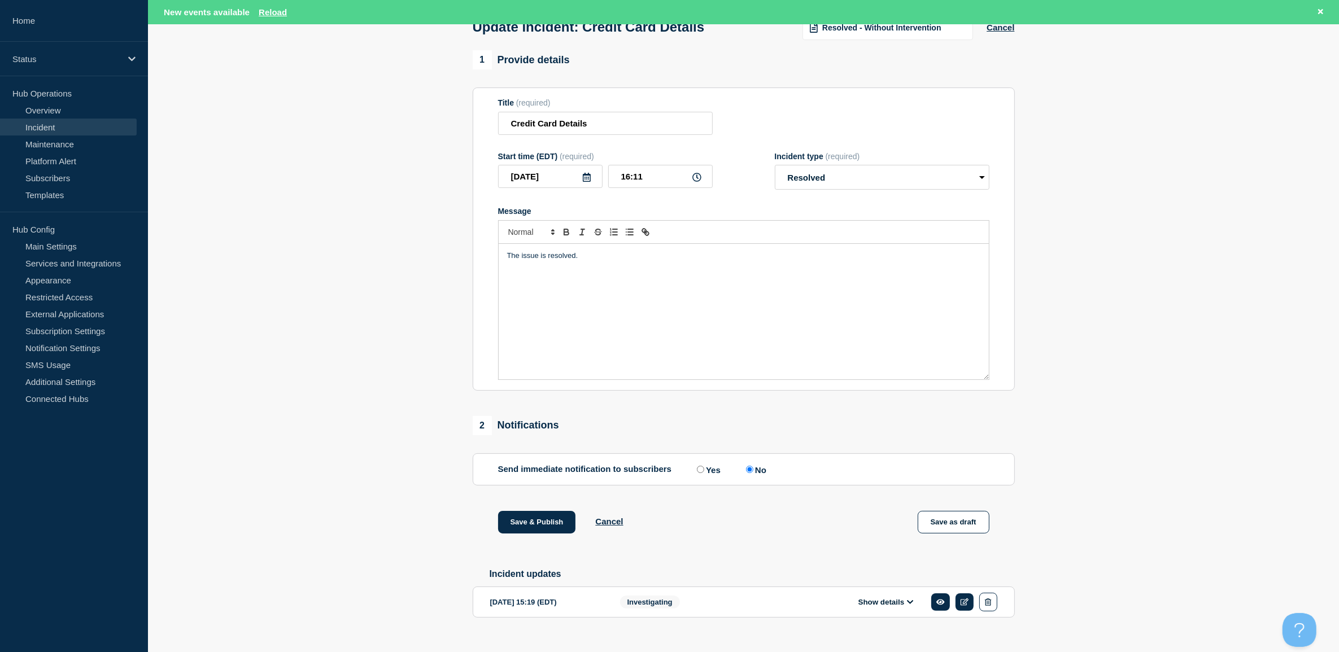
drag, startPoint x: 1196, startPoint y: 359, endPoint x: 1155, endPoint y: 345, distance: 43.2
click at [1079, 363] on section "1 Provide details Title (required) Credit Card Details Start time (EDT) (requir…" at bounding box center [743, 351] width 1191 height 603
click at [1079, 399] on section "1 Provide details Title (required) Credit Card Details Start time (EDT) (requir…" at bounding box center [743, 351] width 1191 height 603
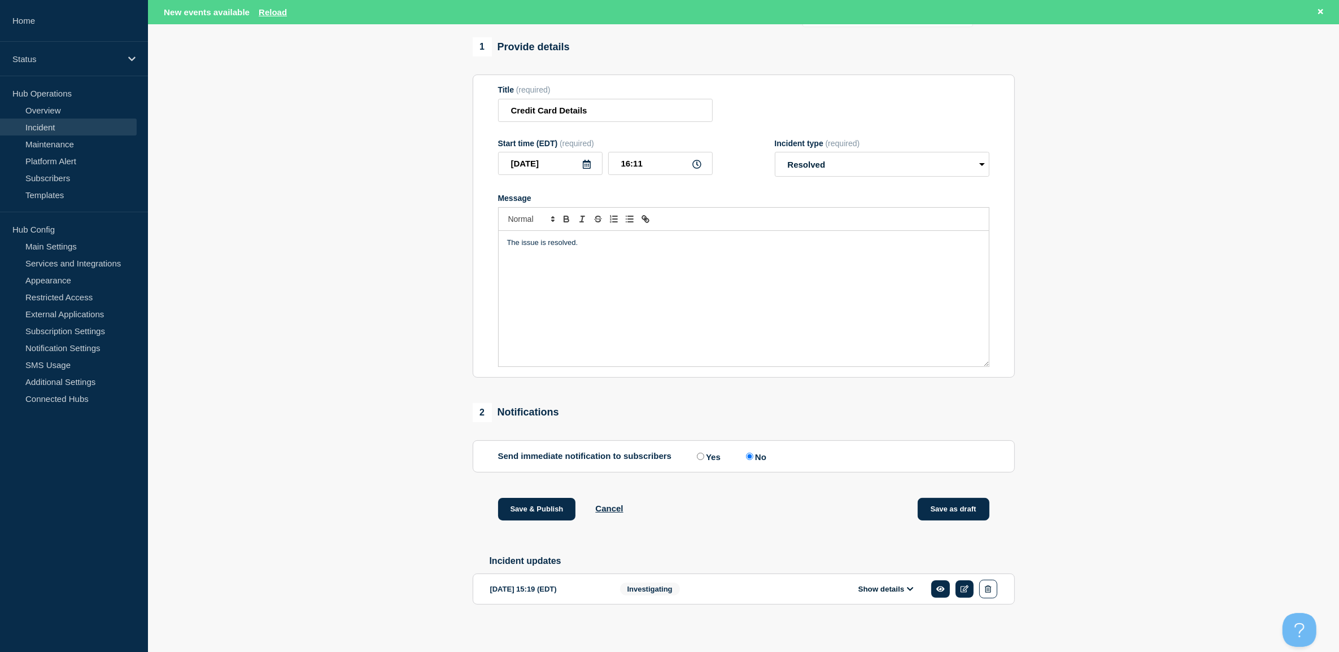
scroll to position [94, 0]
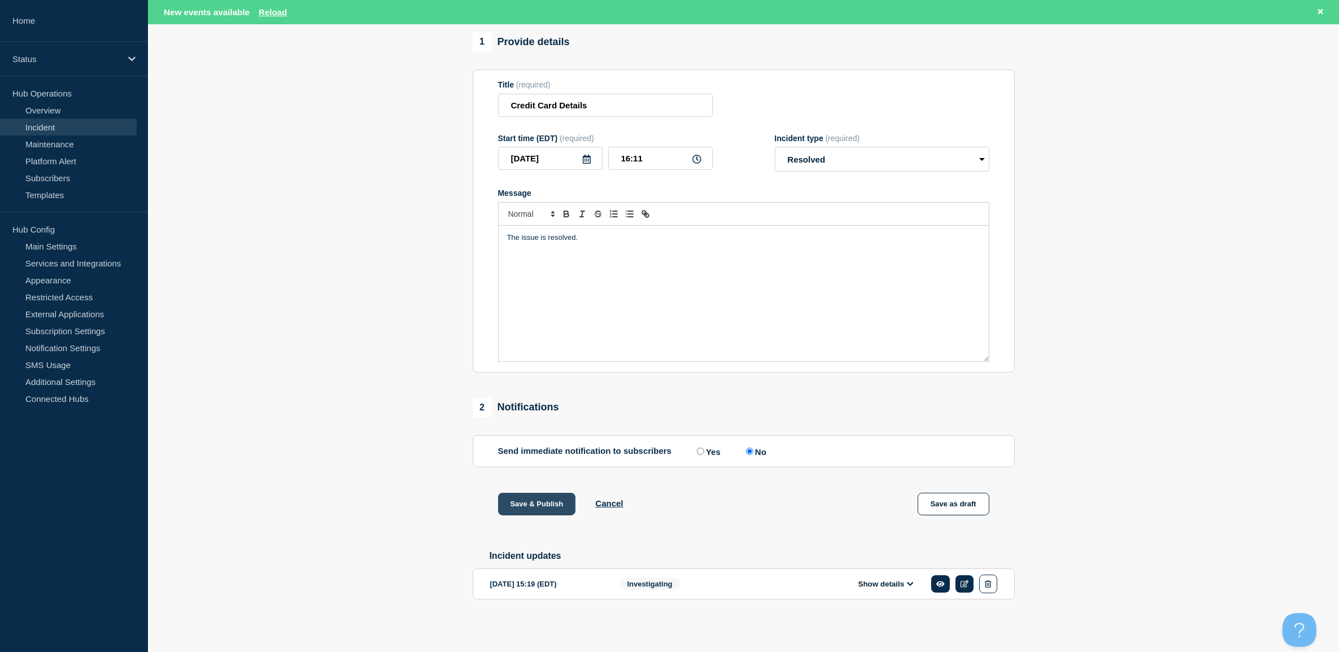
click at [524, 512] on button "Save & Publish" at bounding box center [537, 504] width 78 height 23
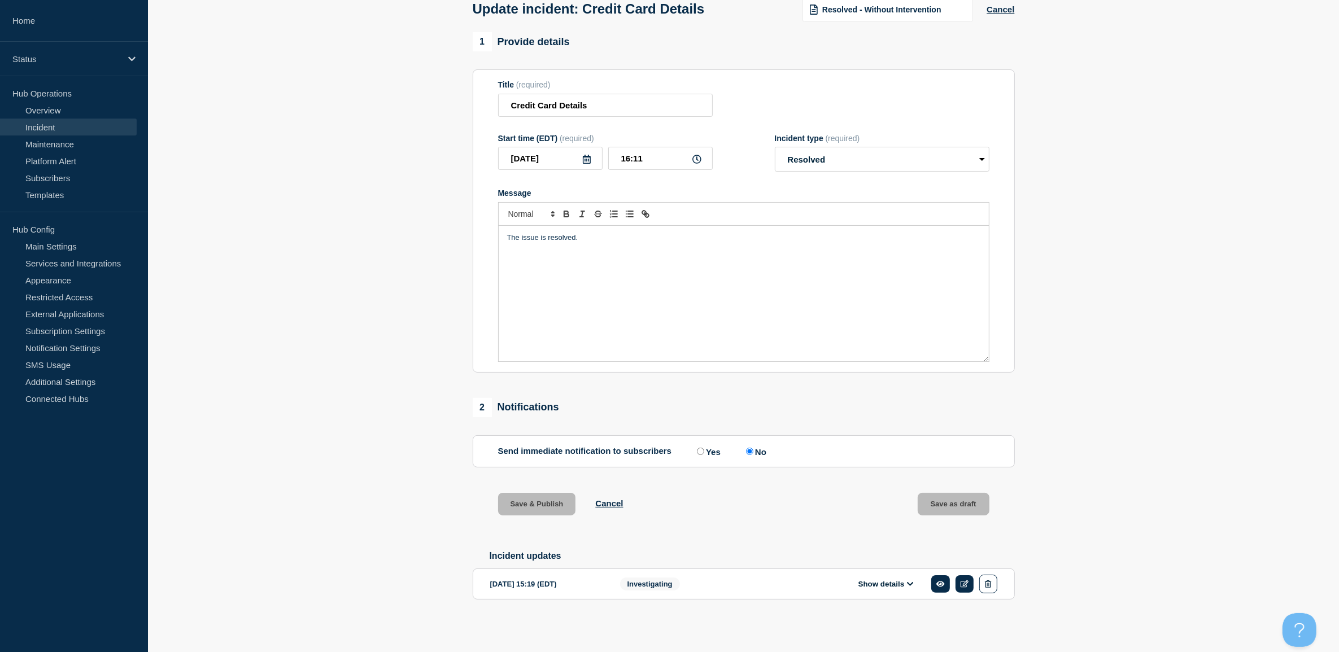
scroll to position [71, 0]
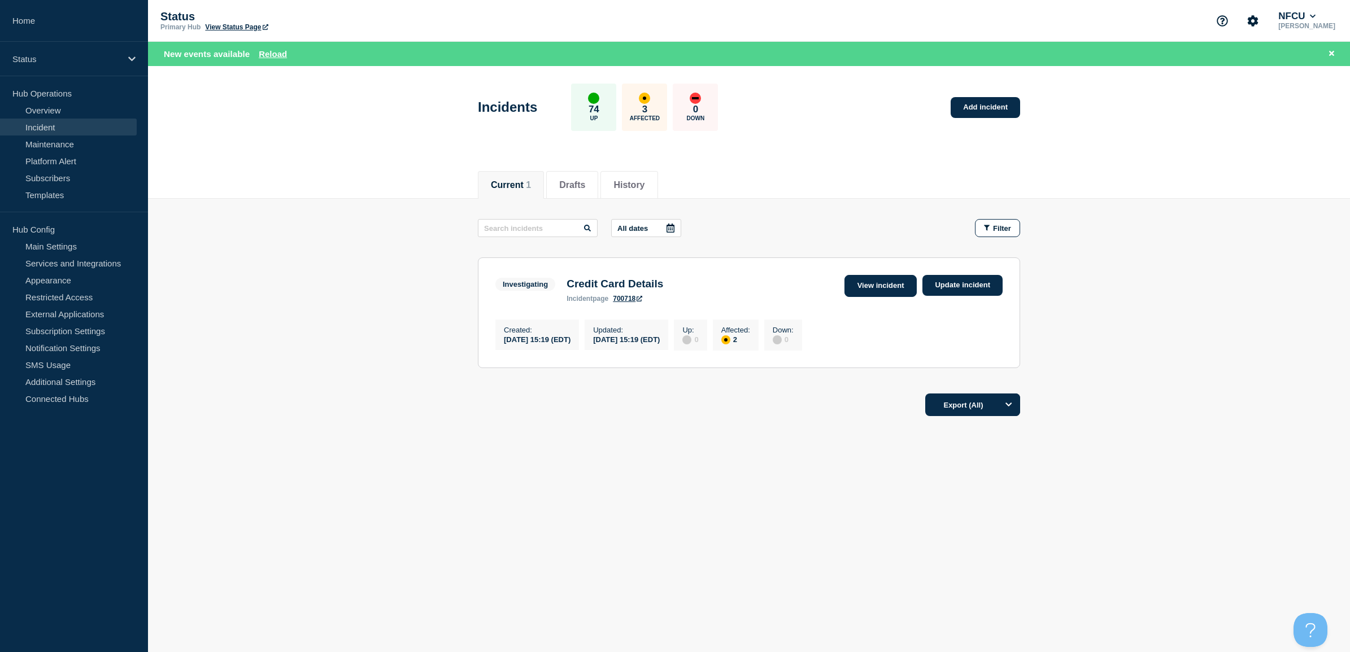
click at [872, 288] on link "View incident" at bounding box center [880, 286] width 73 height 22
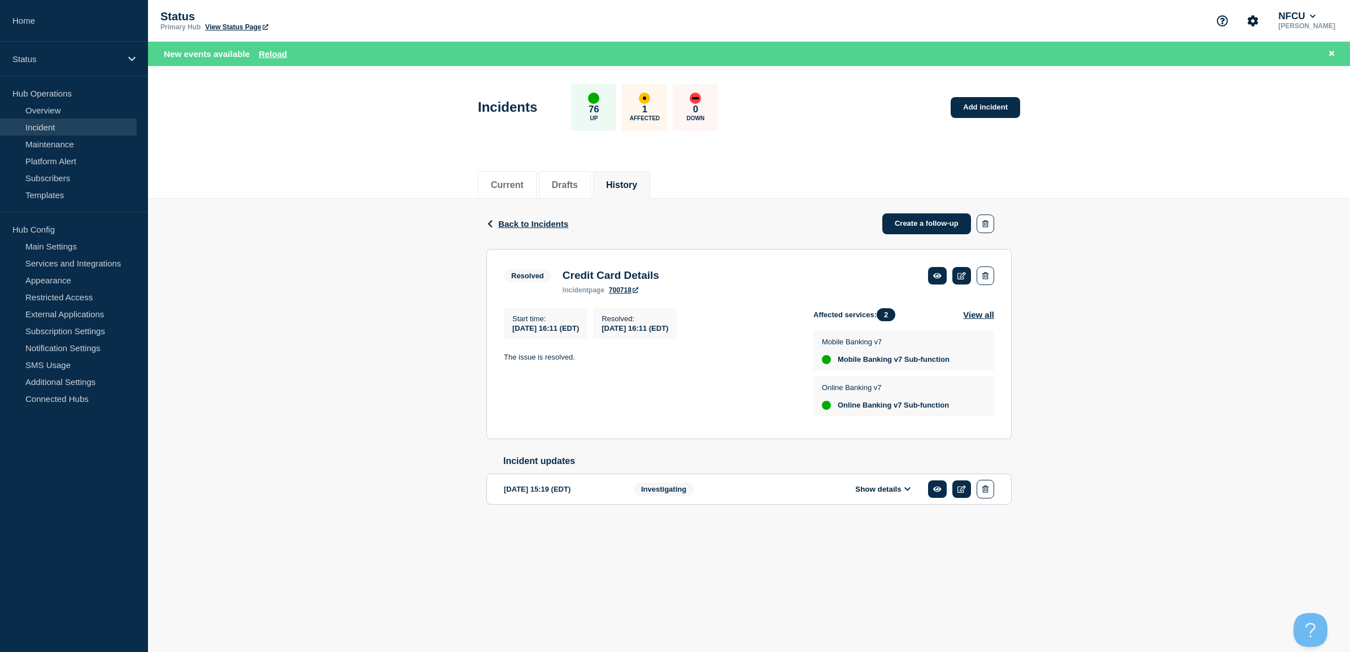
click at [1079, 376] on div "Back Back to Incidents Create a follow-up Resolved Credit Card Details Start ti…" at bounding box center [749, 370] width 1202 height 342
click at [883, 494] on button "Show details" at bounding box center [883, 490] width 62 height 10
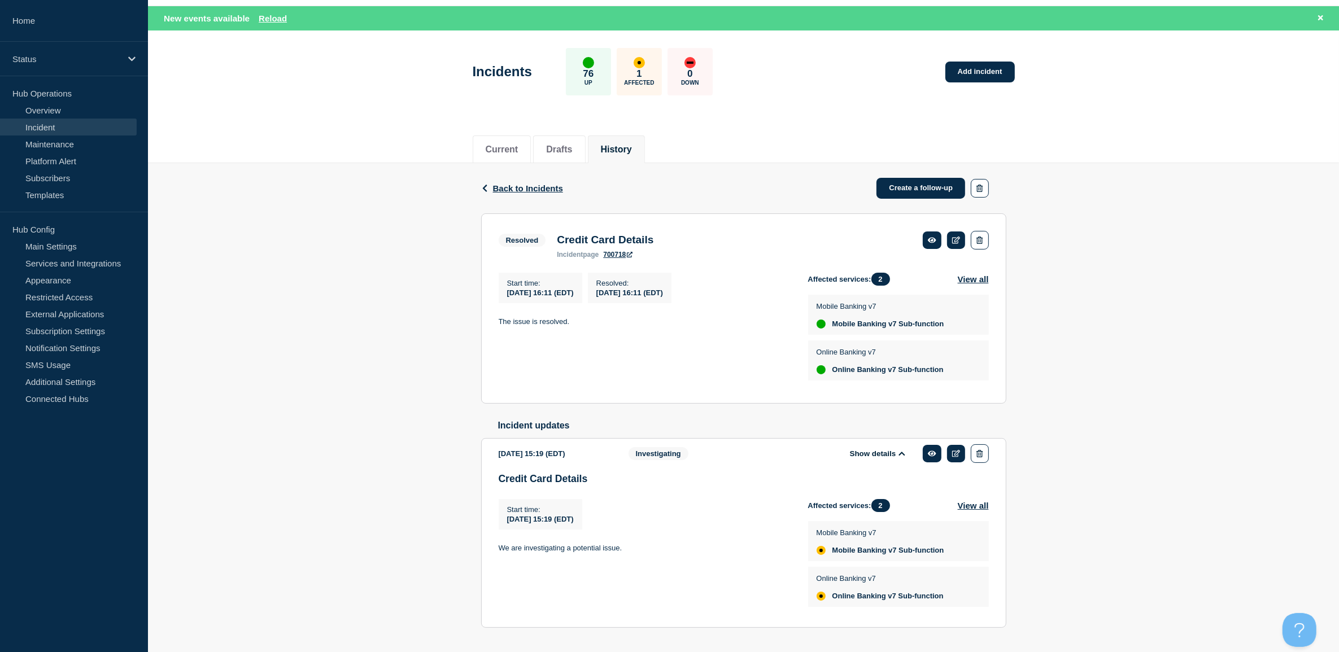
scroll to position [68, 0]
